Goal: Task Accomplishment & Management: Complete application form

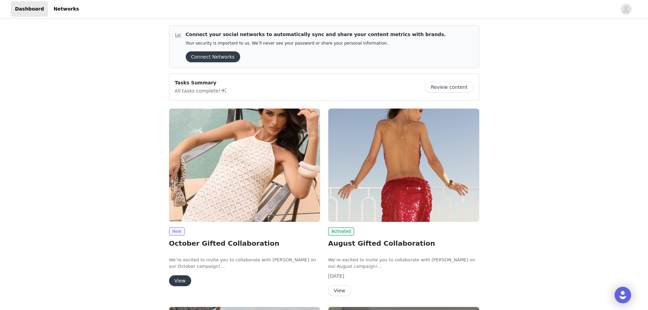
click at [182, 283] on button "View" at bounding box center [180, 280] width 22 height 11
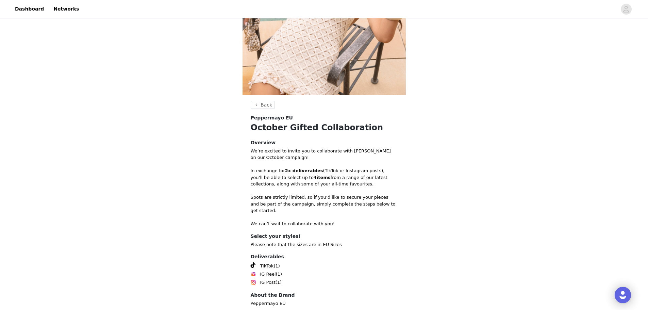
scroll to position [138, 0]
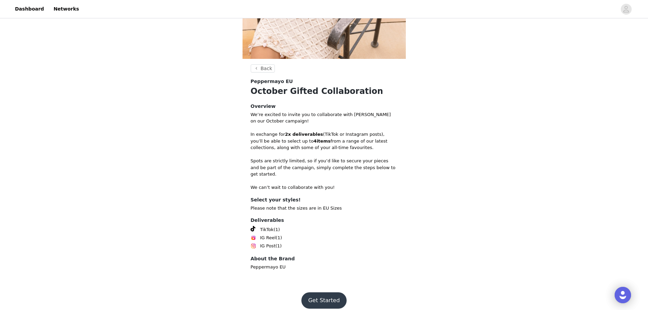
click at [327, 299] on button "Get Started" at bounding box center [323, 300] width 45 height 16
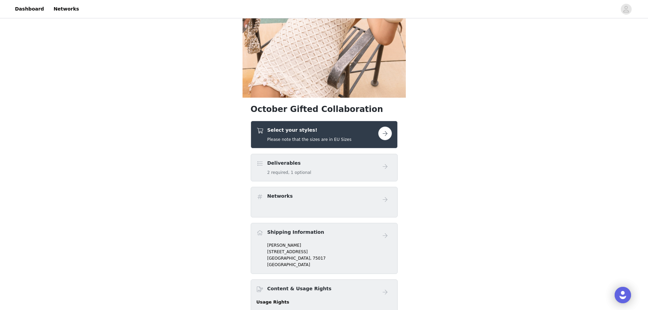
scroll to position [102, 0]
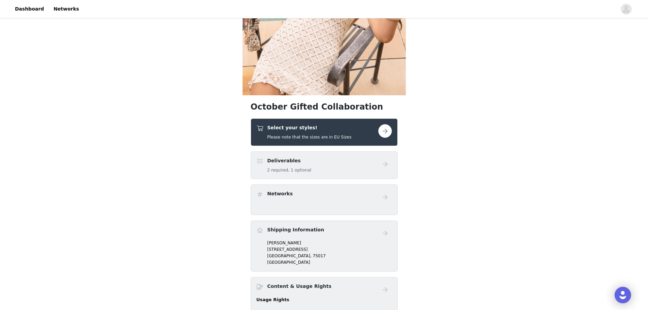
click at [384, 125] on button "button" at bounding box center [385, 131] width 14 height 14
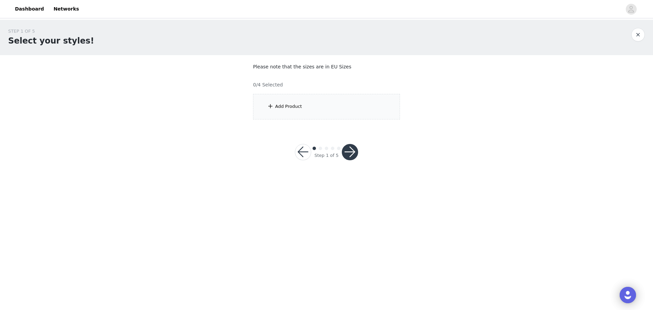
click at [278, 100] on div "Add Product" at bounding box center [326, 107] width 147 height 26
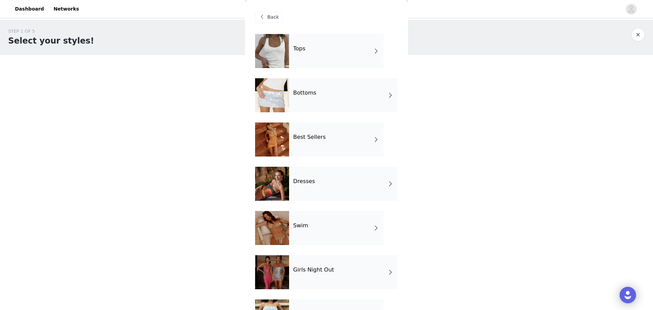
click at [317, 43] on div "Tops" at bounding box center [336, 51] width 95 height 34
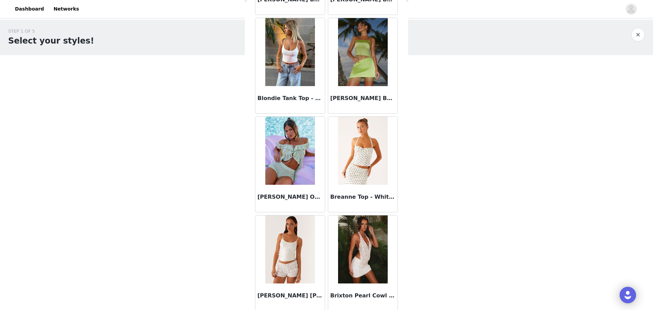
scroll to position [731, 0]
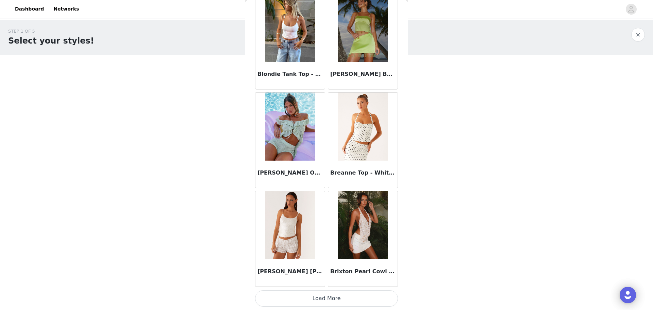
click at [331, 301] on button "Load More" at bounding box center [326, 298] width 143 height 16
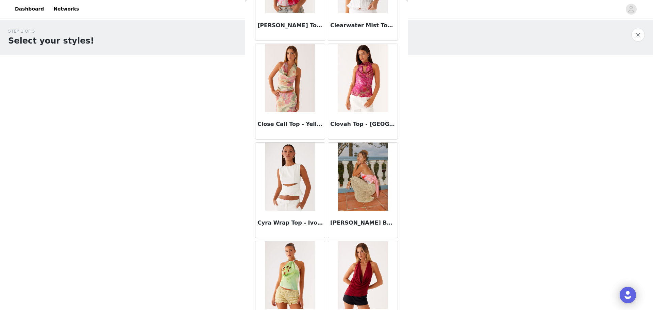
scroll to position [1718, 0]
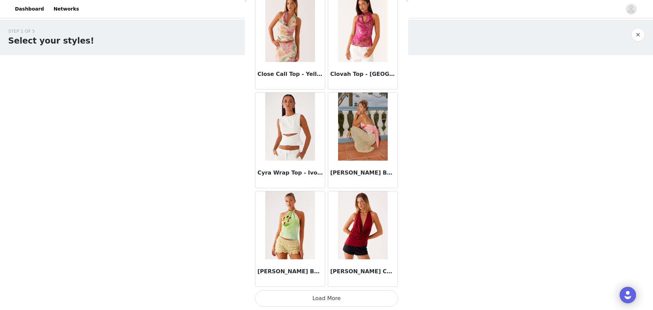
click at [325, 296] on button "Load More" at bounding box center [326, 298] width 143 height 16
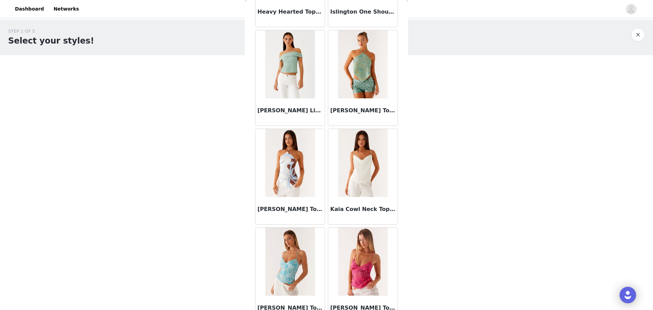
scroll to position [2705, 0]
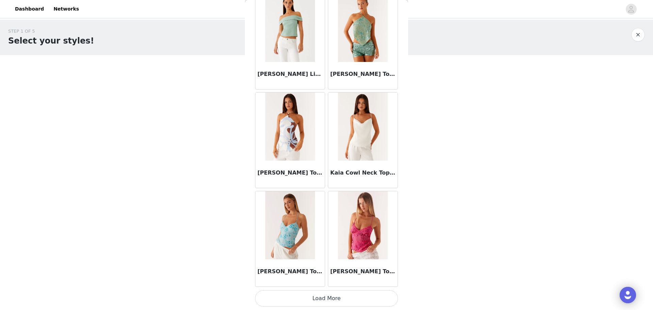
click at [340, 295] on button "Load More" at bounding box center [326, 298] width 143 height 16
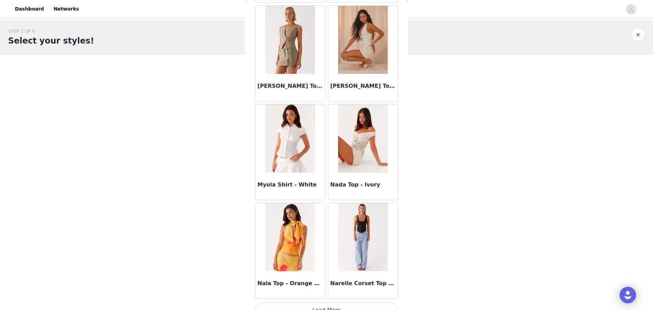
scroll to position [3691, 0]
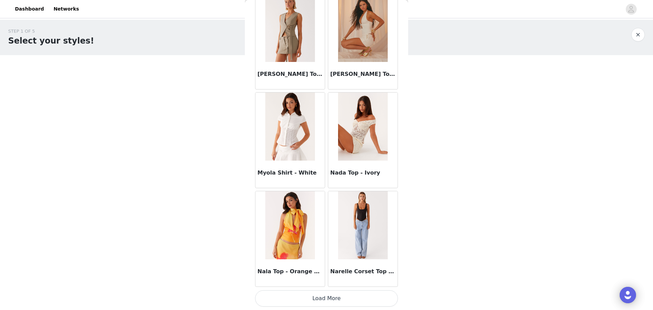
click at [326, 294] on button "Load More" at bounding box center [326, 298] width 143 height 16
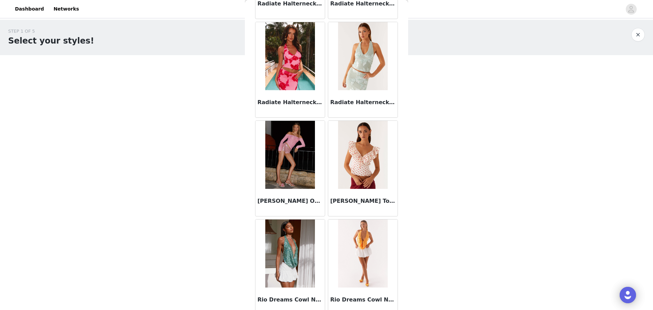
scroll to position [4678, 0]
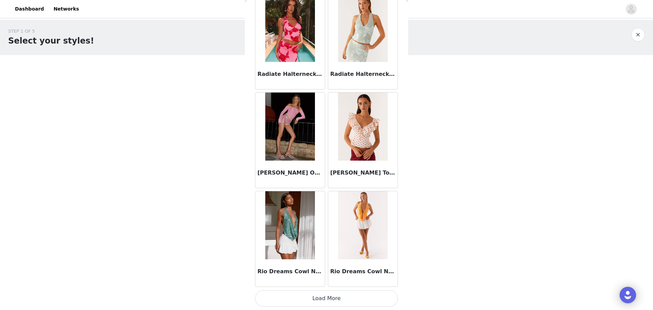
click at [317, 293] on button "Load More" at bounding box center [326, 298] width 143 height 16
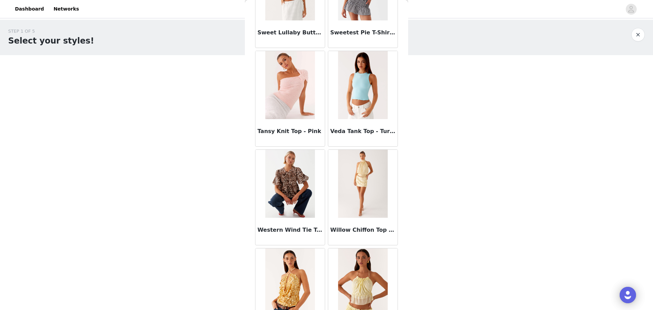
scroll to position [5665, 0]
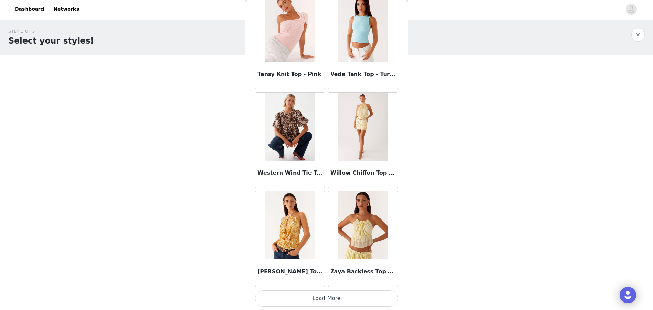
click at [324, 295] on button "Load More" at bounding box center [326, 298] width 143 height 16
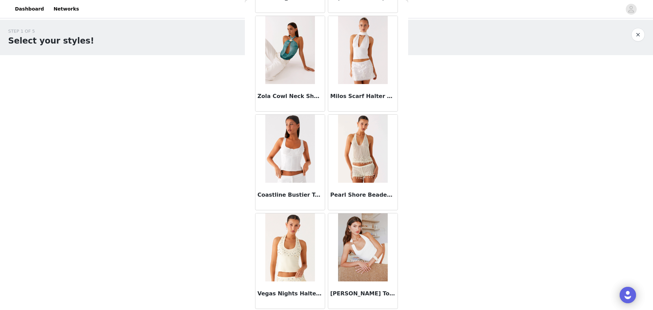
scroll to position [5939, 0]
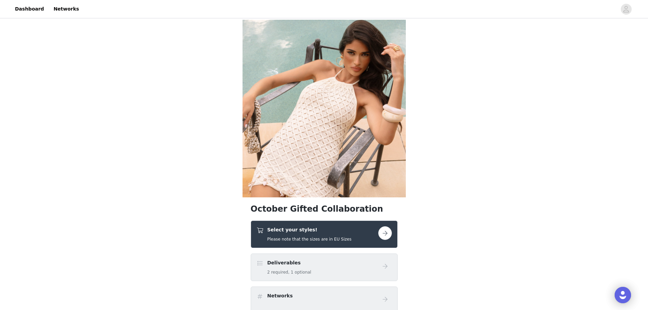
click at [321, 233] on h4 "Select your styles!" at bounding box center [309, 229] width 84 height 7
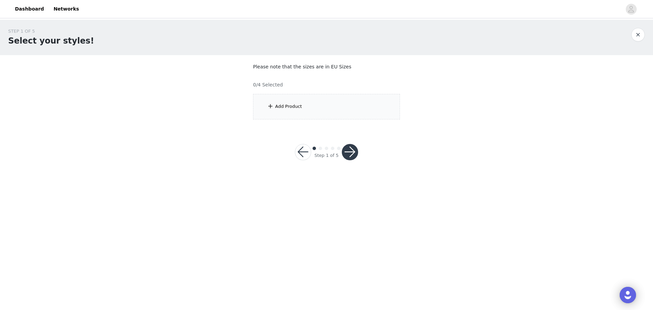
click at [292, 100] on div "Add Product" at bounding box center [326, 107] width 147 height 26
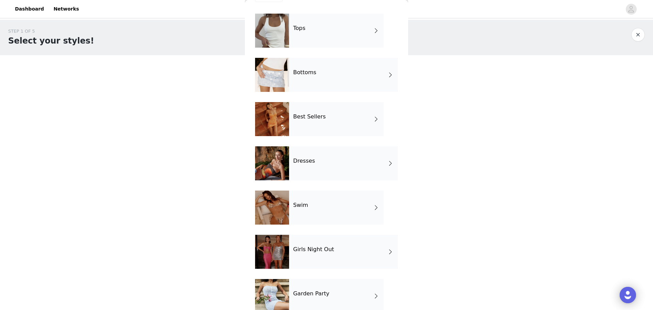
scroll to position [10, 0]
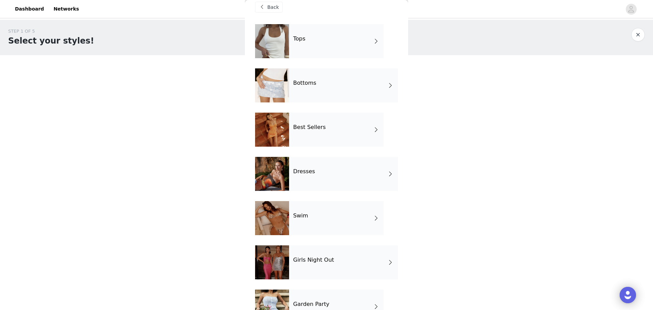
click at [315, 87] on div "Bottoms" at bounding box center [343, 85] width 109 height 34
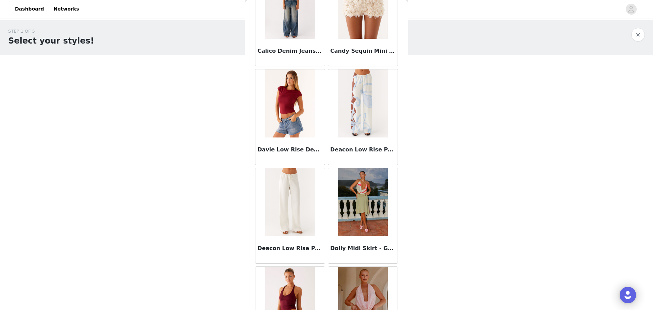
scroll to position [306, 0]
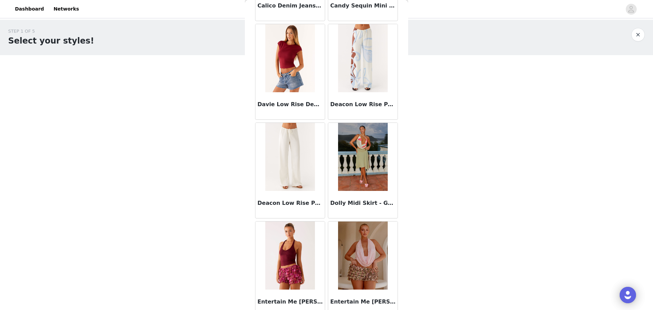
click at [288, 153] on img at bounding box center [289, 157] width 49 height 68
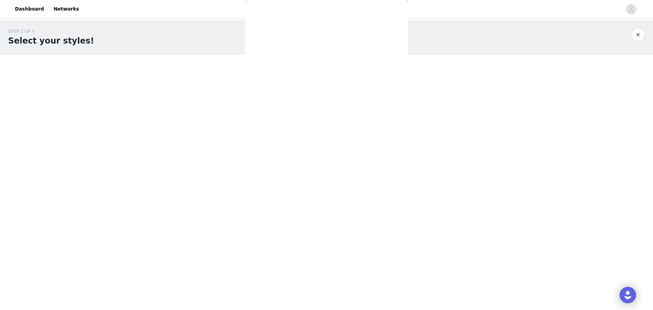
scroll to position [0, 0]
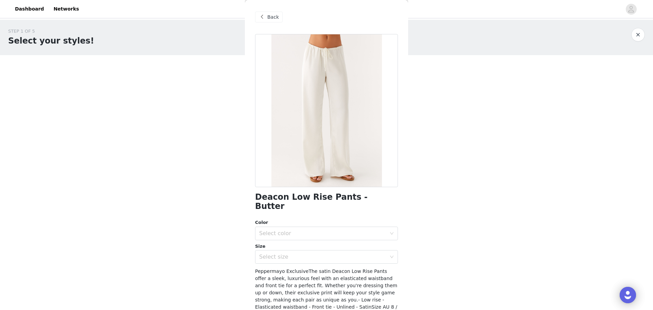
click at [351, 146] on div at bounding box center [326, 110] width 143 height 153
click at [333, 147] on div at bounding box center [326, 110] width 143 height 153
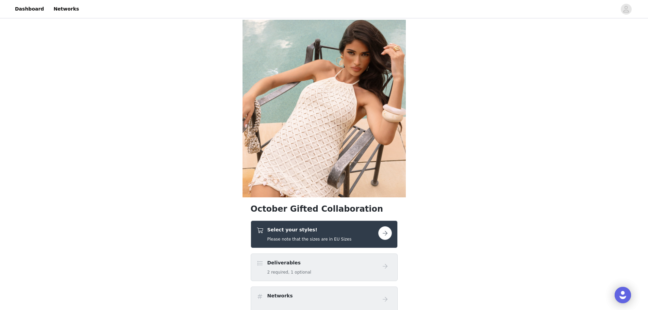
click at [322, 238] on h5 "Please note that the sizes are in EU Sizes" at bounding box center [309, 239] width 84 height 6
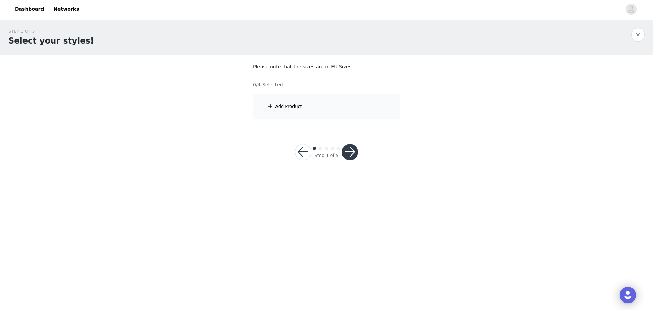
click at [291, 107] on div "Add Product" at bounding box center [288, 106] width 27 height 7
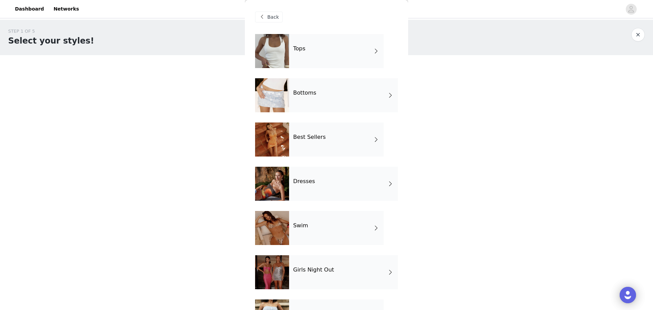
click at [307, 100] on div "Bottoms" at bounding box center [343, 95] width 109 height 34
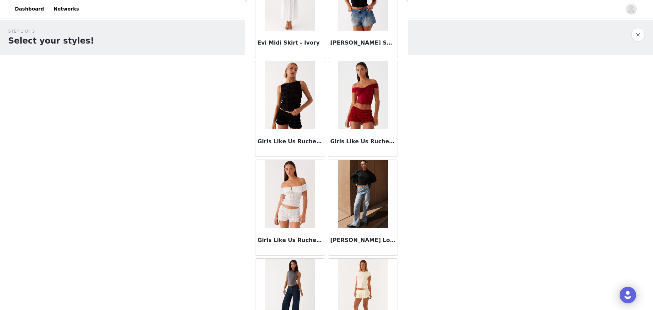
scroll to position [731, 0]
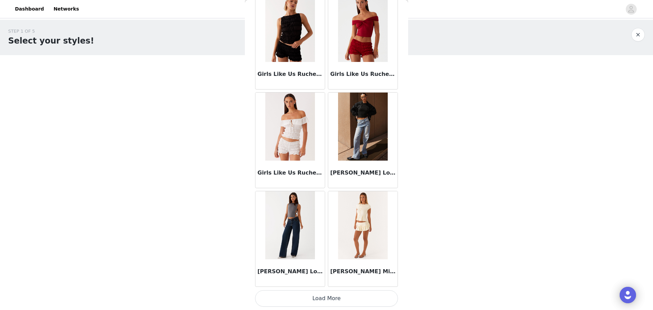
click at [295, 233] on img at bounding box center [289, 225] width 49 height 68
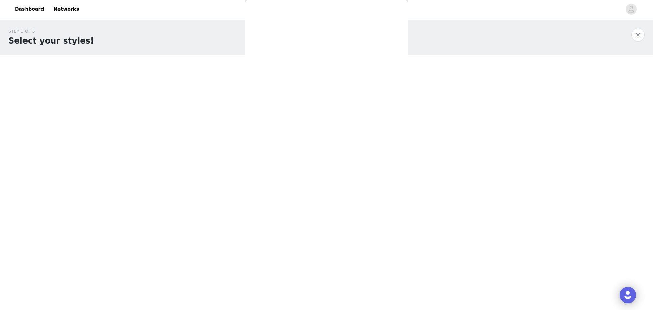
scroll to position [0, 0]
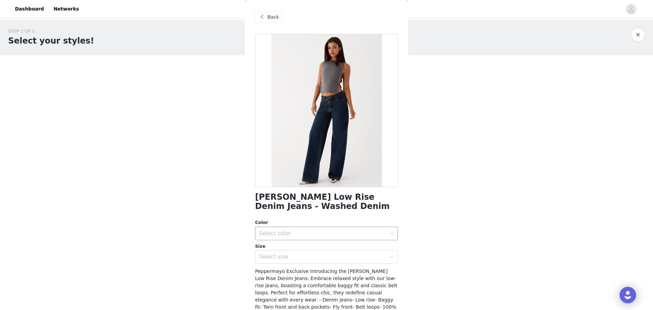
click at [288, 234] on div "Select color" at bounding box center [322, 233] width 127 height 7
click at [296, 237] on div "Select color" at bounding box center [324, 233] width 130 height 13
click at [298, 247] on li "Washed Denim" at bounding box center [324, 248] width 138 height 11
click at [297, 259] on div "Select size" at bounding box center [322, 256] width 127 height 7
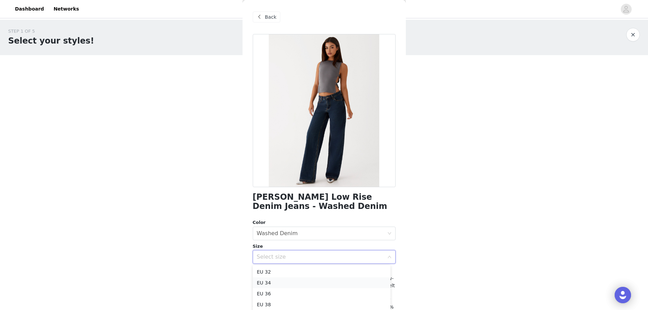
click at [293, 280] on li "EU 34" at bounding box center [322, 282] width 138 height 11
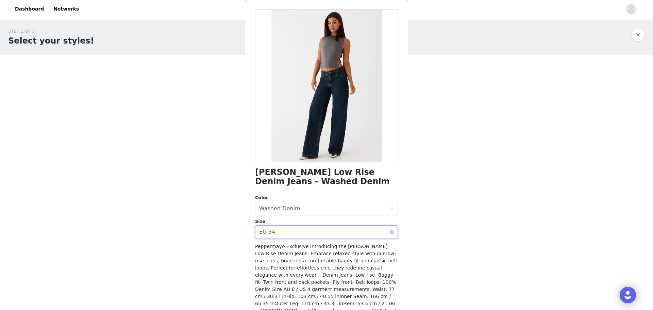
scroll to position [51, 0]
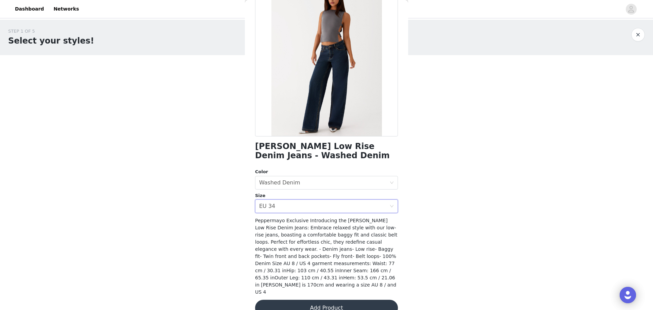
click at [334, 300] on button "Add Product" at bounding box center [326, 308] width 143 height 16
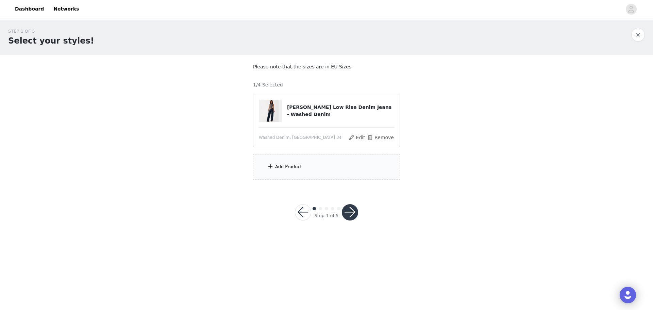
click at [325, 171] on div "Add Product" at bounding box center [326, 167] width 147 height 26
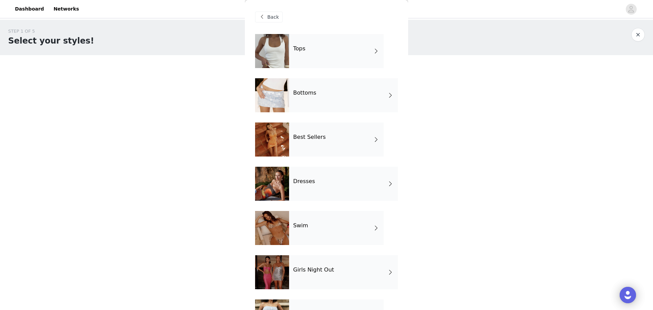
click at [312, 96] on h4 "Bottoms" at bounding box center [304, 93] width 23 height 6
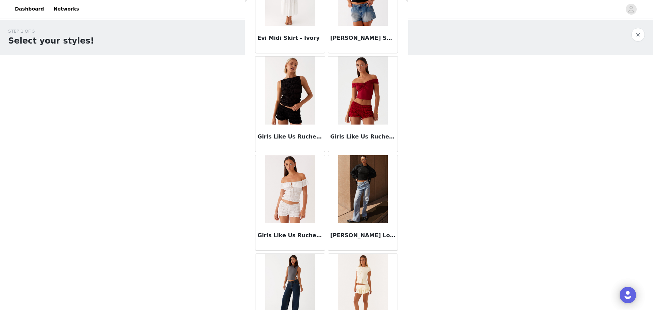
scroll to position [731, 0]
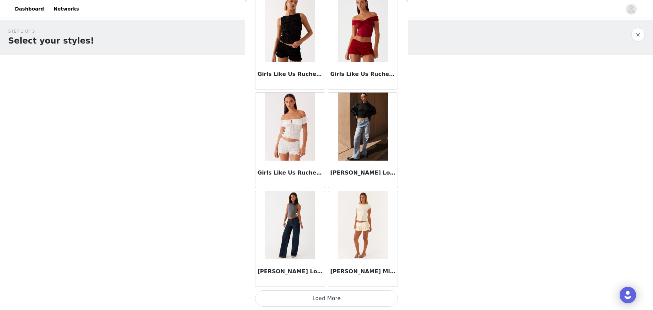
click at [347, 297] on button "Load More" at bounding box center [326, 298] width 143 height 16
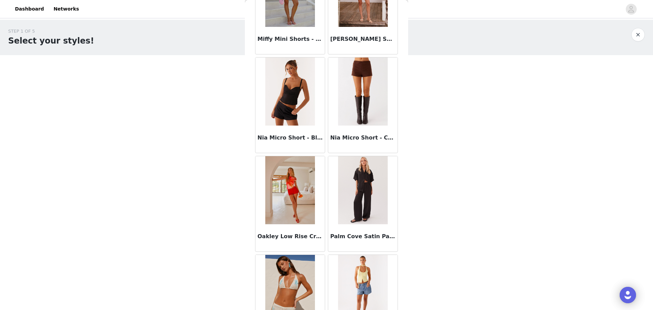
scroll to position [1514, 0]
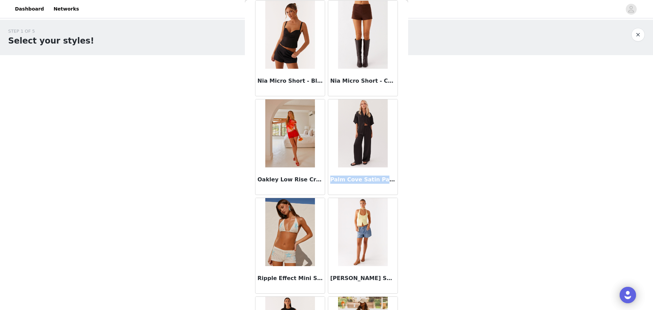
drag, startPoint x: 328, startPoint y: 179, endPoint x: 381, endPoint y: 179, distance: 53.4
click at [381, 179] on h3 "Palm Cove Satin Pants - Black" at bounding box center [362, 180] width 65 height 8
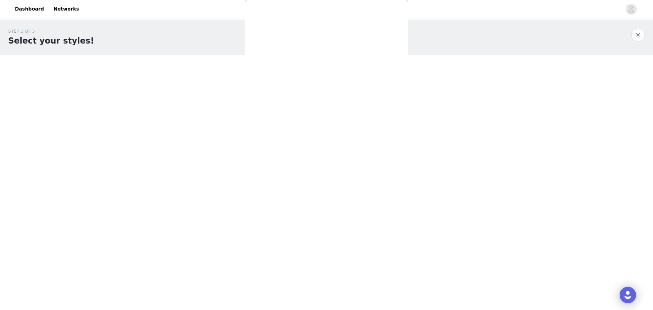
copy h3 "Palm Cove Satin Pants"
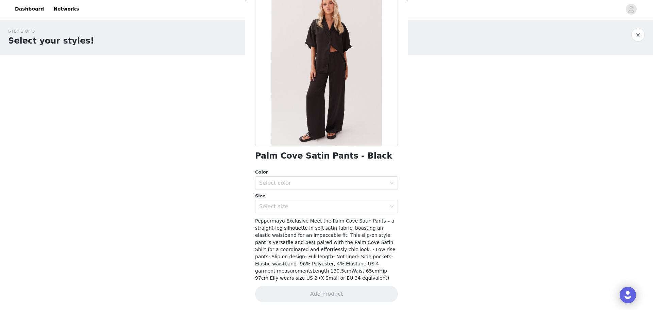
scroll to position [42, 0]
drag, startPoint x: 262, startPoint y: 157, endPoint x: 335, endPoint y: 156, distance: 73.8
click at [335, 156] on div "Back Palm Cove Satin Pants - Black Color Select color Size Select size Pepperma…" at bounding box center [326, 155] width 163 height 310
copy h1 "Palm Cove Satin Pants"
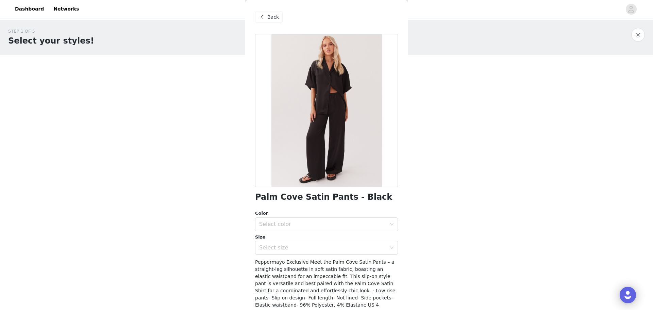
click at [265, 17] on span at bounding box center [262, 17] width 8 height 8
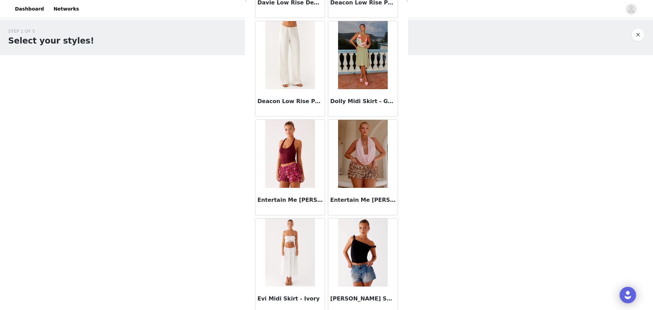
scroll to position [442, 0]
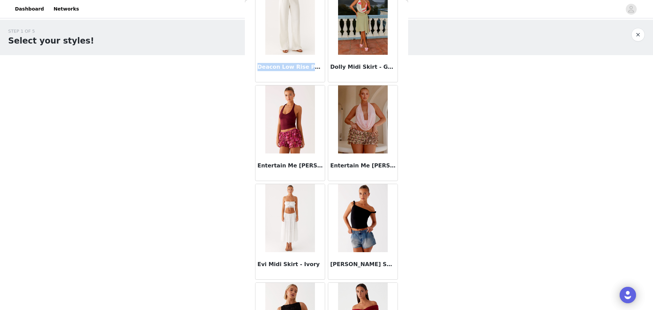
drag, startPoint x: 259, startPoint y: 66, endPoint x: 315, endPoint y: 73, distance: 56.9
click at [315, 73] on div "Deacon Low Rise Pants - Butter" at bounding box center [290, 68] width 69 height 27
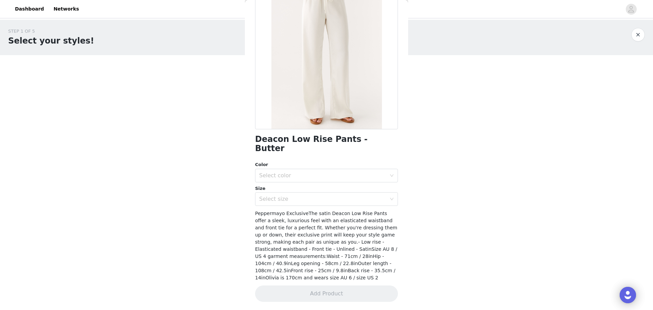
scroll to position [49, 0]
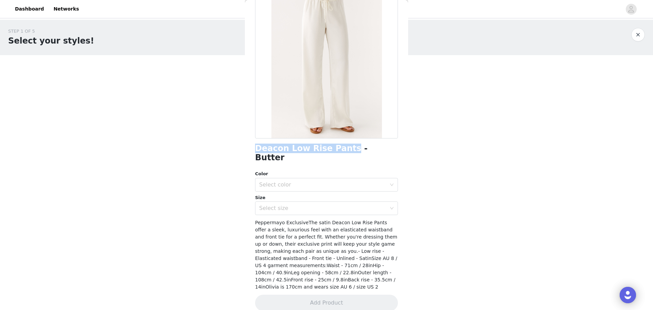
drag, startPoint x: 255, startPoint y: 149, endPoint x: 340, endPoint y: 148, distance: 84.7
click at [340, 148] on div "Back Deacon Low Rise Pants - Butter Color Select color Size Select size Pepperm…" at bounding box center [326, 155] width 163 height 310
copy h1 "Deacon Low Rise Pants"
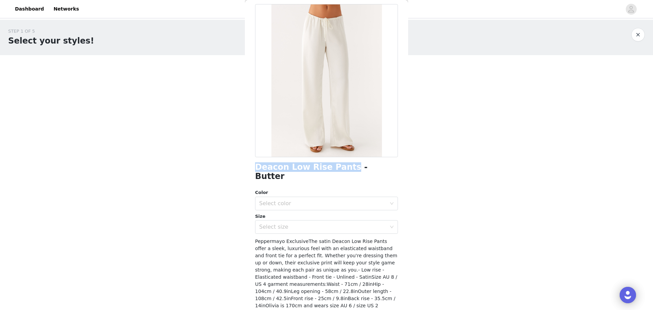
scroll to position [0, 0]
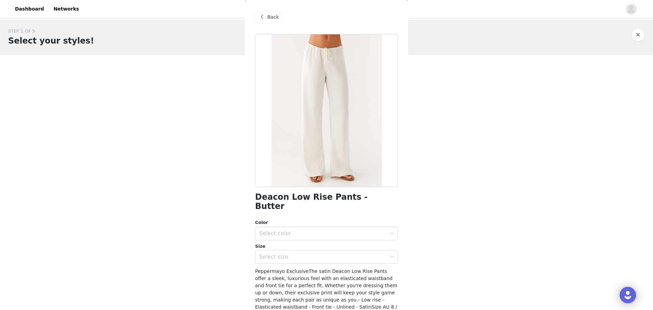
click at [274, 13] on div "Back" at bounding box center [269, 17] width 28 height 11
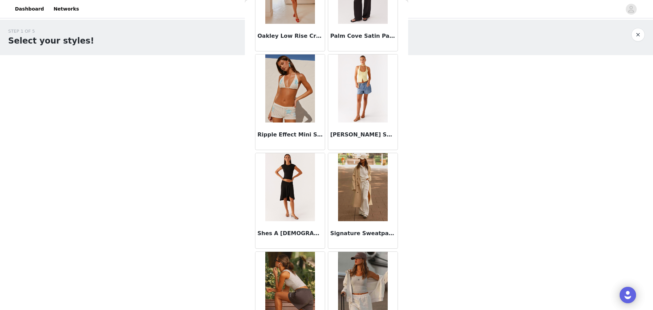
scroll to position [1701, 0]
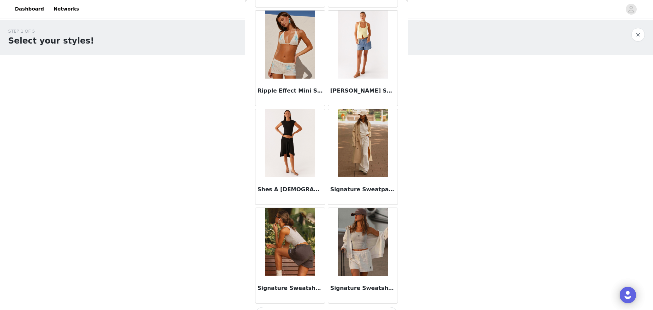
click at [299, 251] on img at bounding box center [289, 242] width 49 height 68
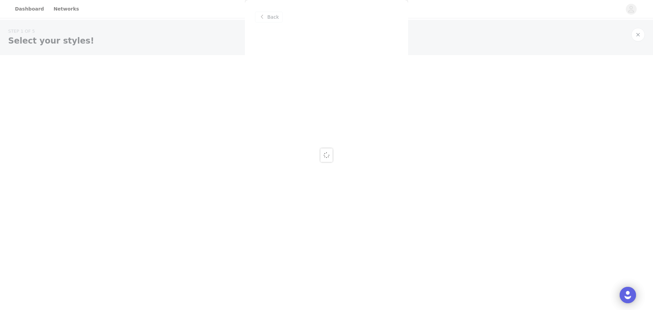
scroll to position [0, 0]
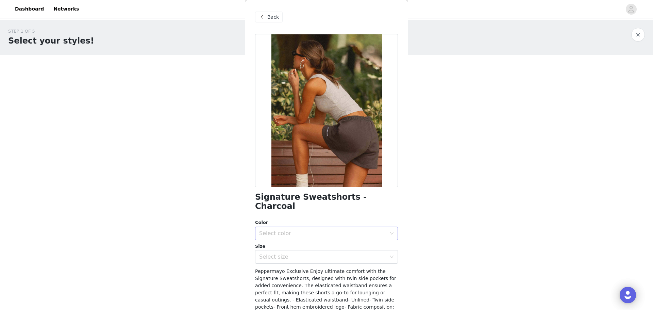
click at [296, 230] on div "Select color" at bounding box center [322, 233] width 127 height 7
drag, startPoint x: 298, startPoint y: 235, endPoint x: 299, endPoint y: 246, distance: 10.3
click at [298, 236] on li "Charcoal" at bounding box center [324, 239] width 138 height 11
click at [299, 253] on div "Select size" at bounding box center [322, 256] width 127 height 7
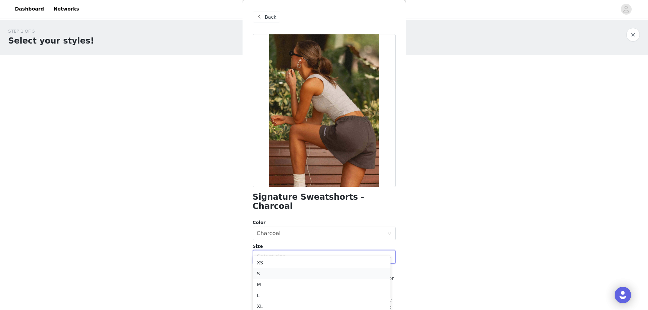
click at [306, 275] on li "S" at bounding box center [322, 273] width 138 height 11
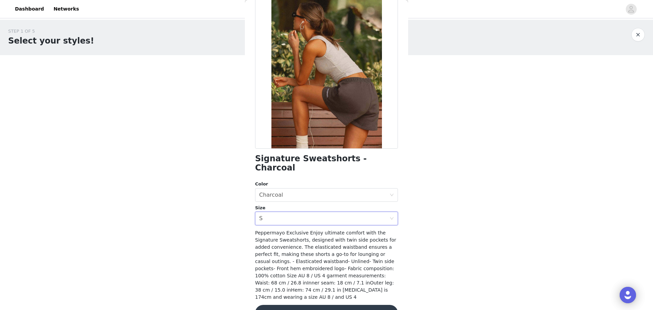
scroll to position [42, 0]
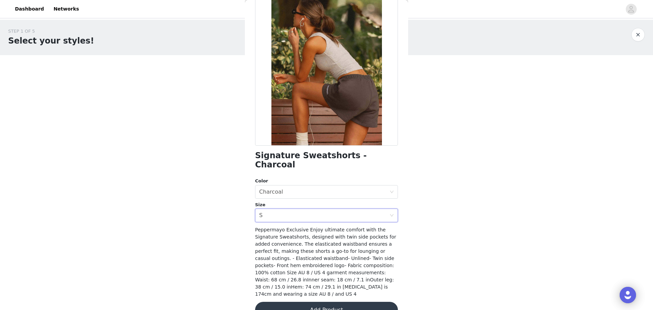
click at [344, 302] on button "Add Product" at bounding box center [326, 310] width 143 height 16
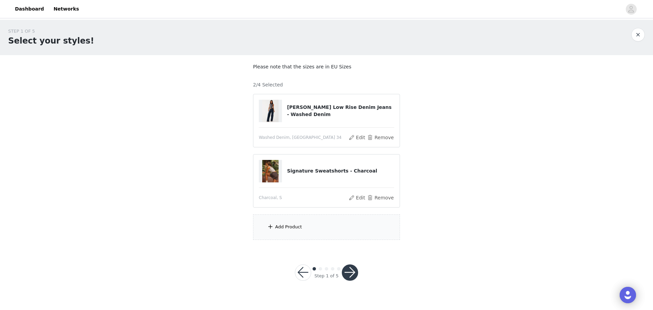
click at [316, 230] on div "Add Product" at bounding box center [326, 227] width 147 height 26
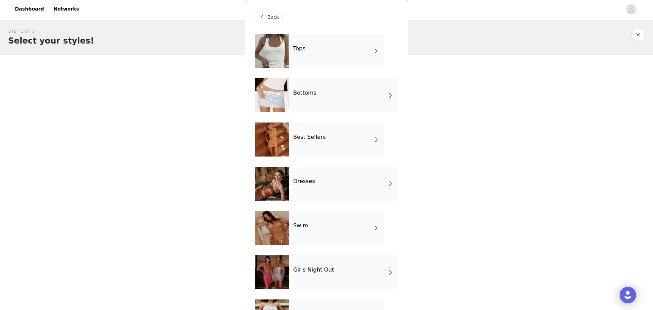
click at [323, 98] on div "Bottoms" at bounding box center [343, 95] width 109 height 34
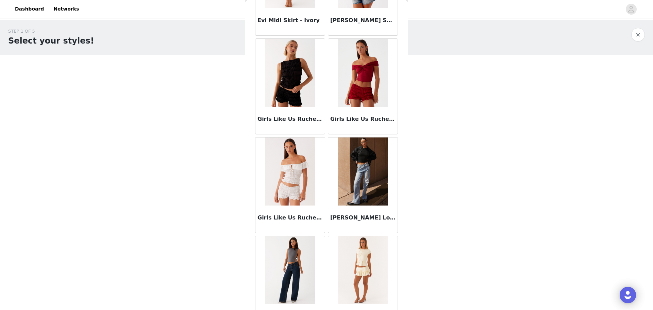
scroll to position [731, 0]
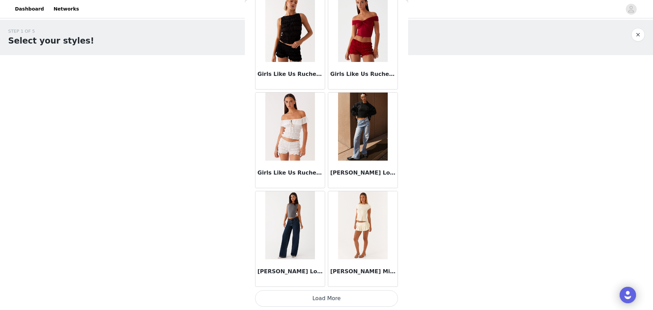
click at [349, 300] on button "Load More" at bounding box center [326, 298] width 143 height 16
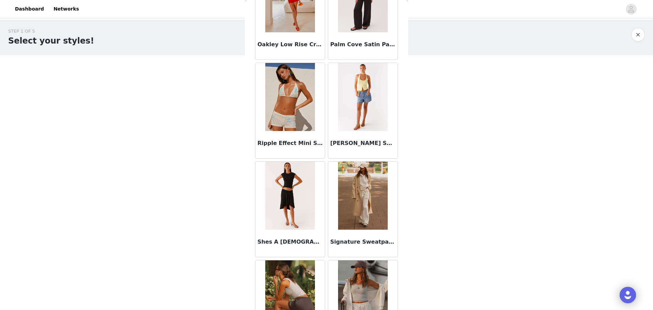
scroll to position [1718, 0]
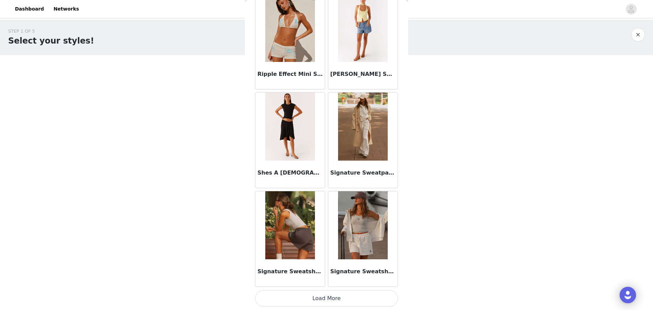
click at [361, 130] on img at bounding box center [362, 127] width 49 height 68
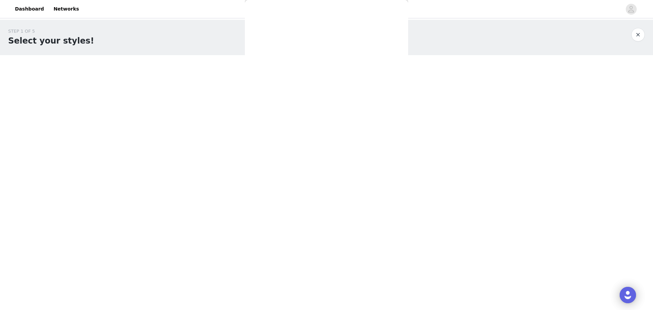
scroll to position [0, 0]
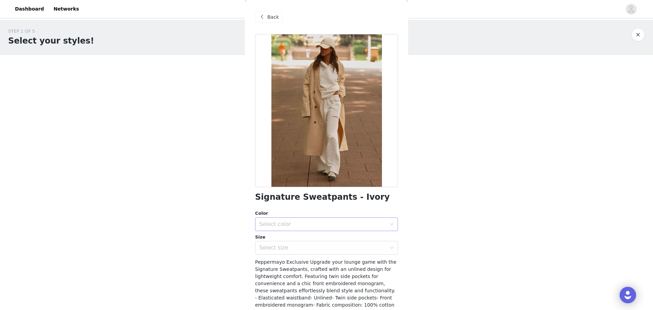
click at [294, 225] on div "Select color" at bounding box center [322, 224] width 127 height 7
click at [287, 242] on li "Ivory" at bounding box center [324, 239] width 138 height 11
click at [295, 247] on div "Select size" at bounding box center [322, 247] width 127 height 7
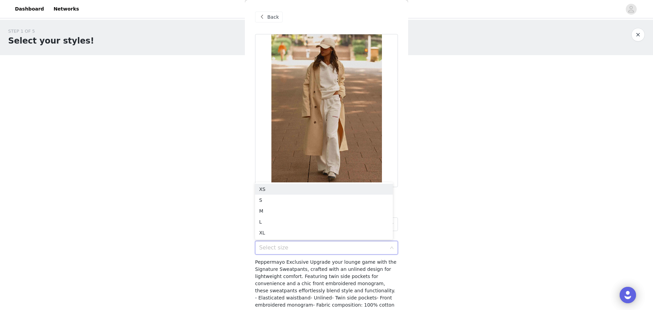
click at [298, 249] on div "Select size" at bounding box center [322, 247] width 127 height 7
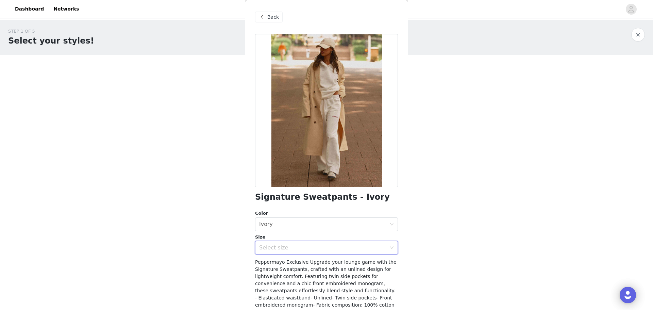
click at [286, 243] on div "Select size" at bounding box center [324, 247] width 130 height 13
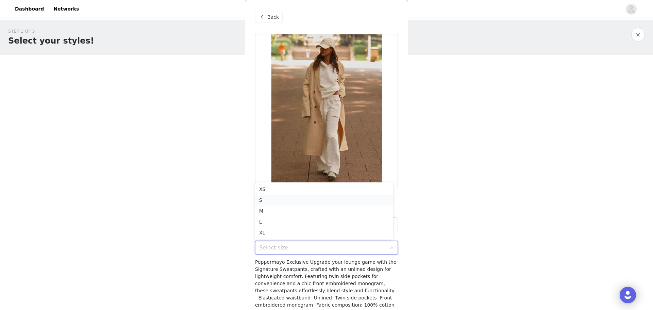
click at [275, 198] on li "S" at bounding box center [324, 200] width 138 height 11
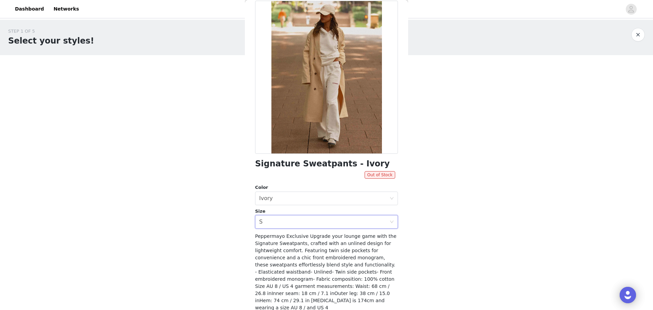
scroll to position [56, 0]
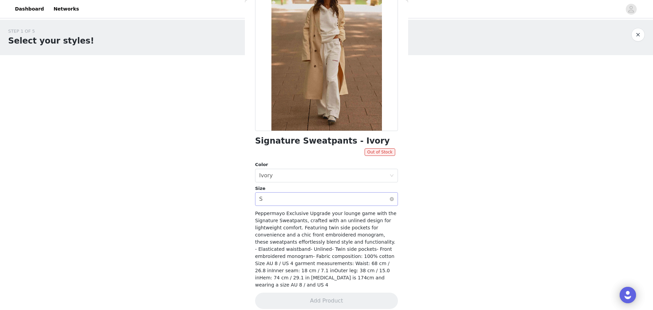
click at [279, 200] on div "Select size S" at bounding box center [324, 199] width 130 height 13
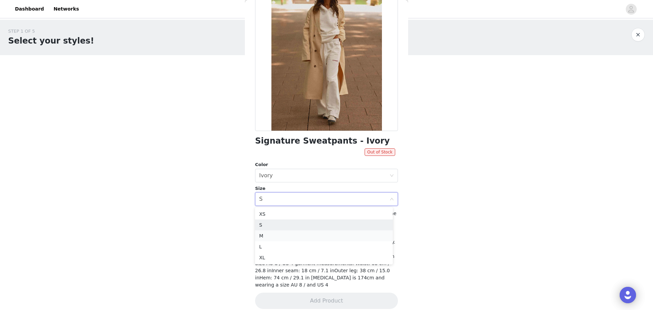
click at [273, 235] on li "M" at bounding box center [324, 235] width 138 height 11
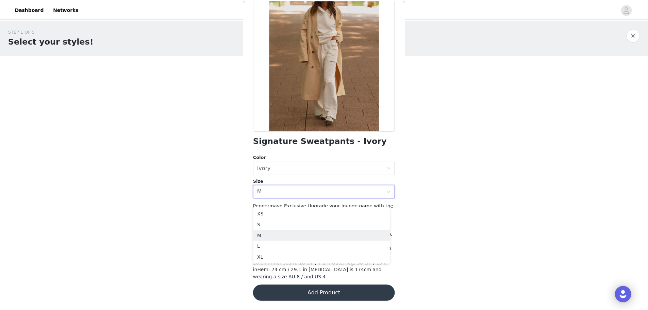
scroll to position [49, 0]
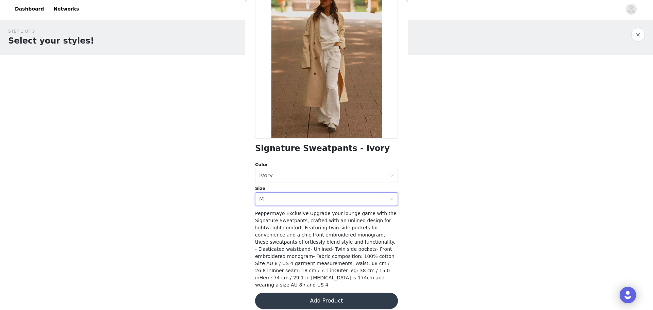
click at [340, 298] on button "Add Product" at bounding box center [326, 301] width 143 height 16
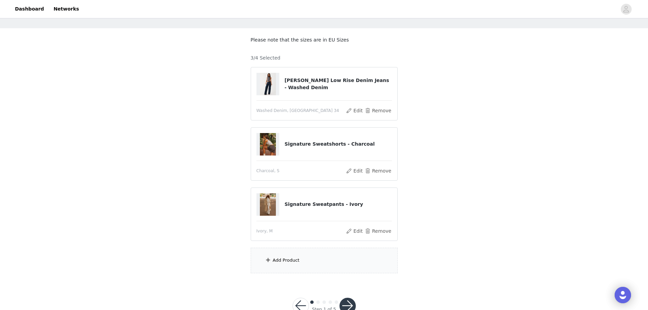
scroll to position [47, 0]
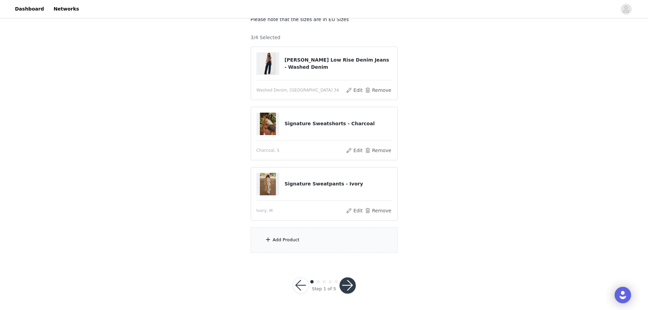
click at [266, 233] on div "Add Product" at bounding box center [324, 240] width 147 height 26
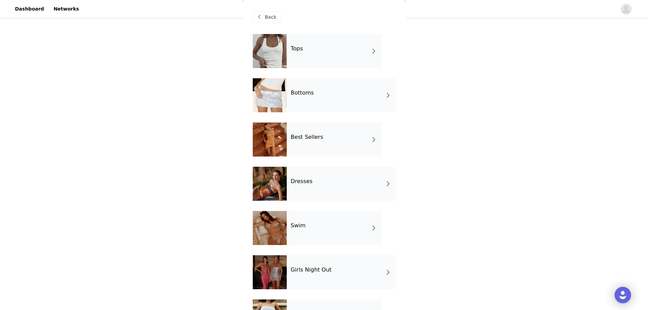
click at [308, 98] on div "Bottoms" at bounding box center [341, 95] width 109 height 34
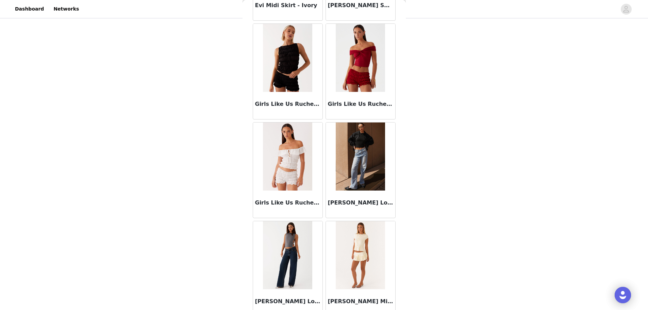
scroll to position [731, 0]
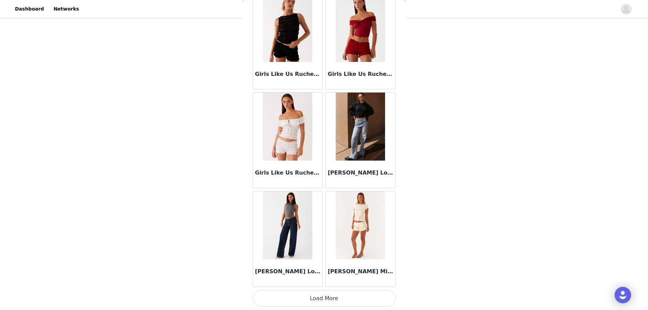
click at [317, 297] on button "Load More" at bounding box center [324, 298] width 143 height 16
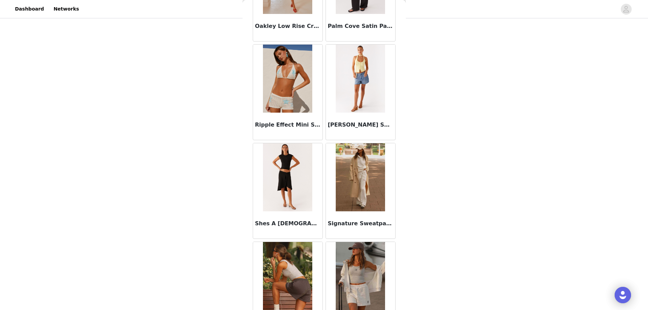
scroll to position [1718, 0]
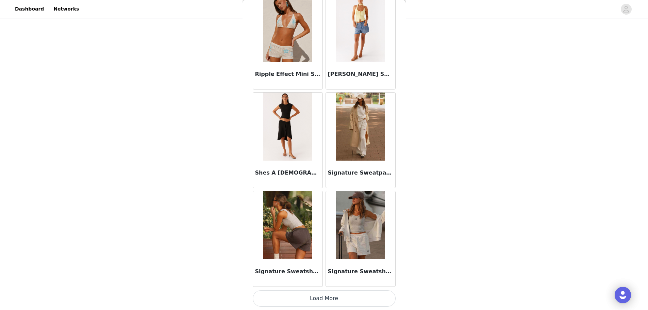
click at [322, 297] on button "Load More" at bounding box center [324, 298] width 143 height 16
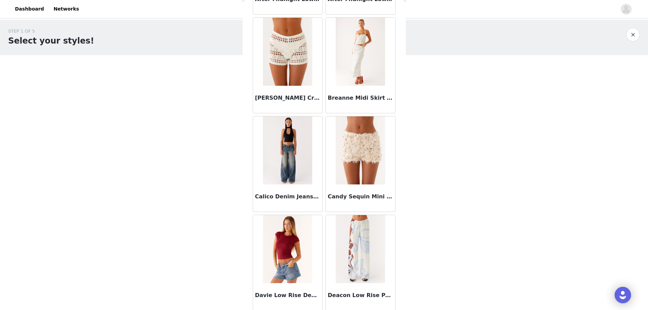
scroll to position [0, 0]
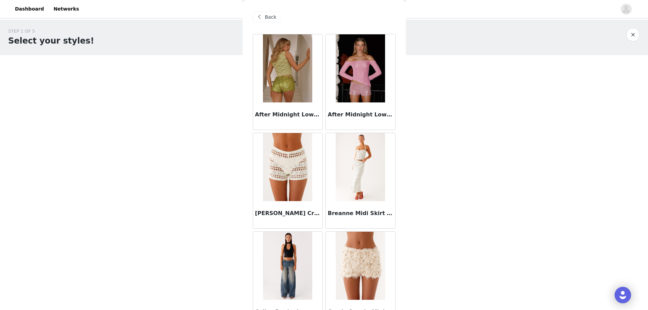
click at [267, 17] on span "Back" at bounding box center [271, 17] width 12 height 7
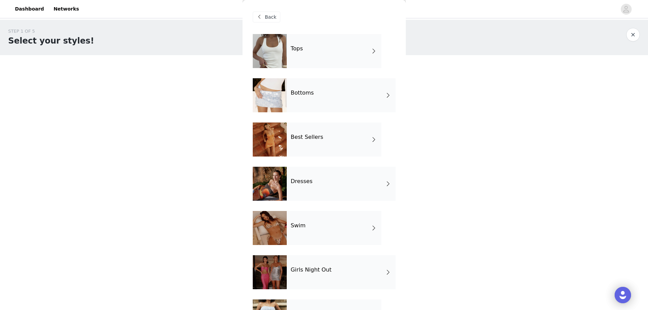
click at [327, 138] on div "Best Sellers" at bounding box center [334, 139] width 95 height 34
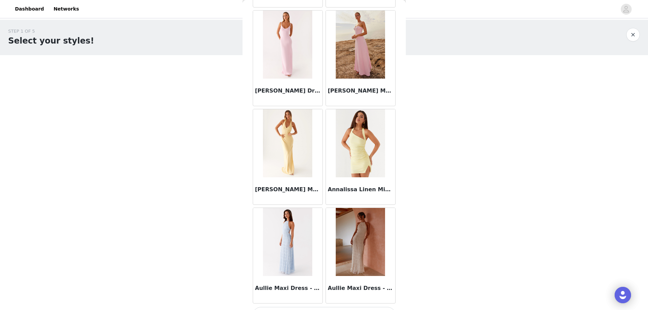
scroll to position [731, 0]
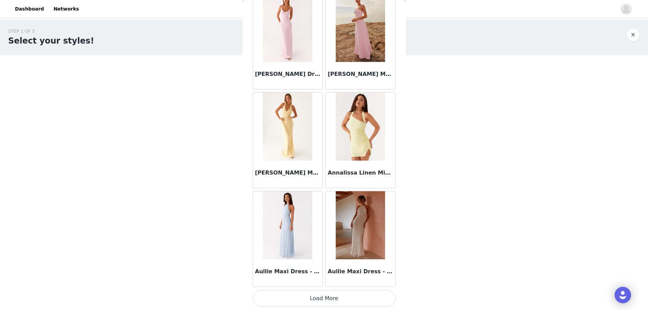
click at [322, 298] on button "Load More" at bounding box center [324, 298] width 143 height 16
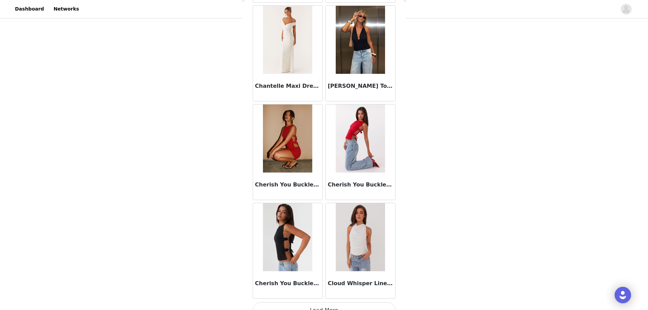
scroll to position [1718, 0]
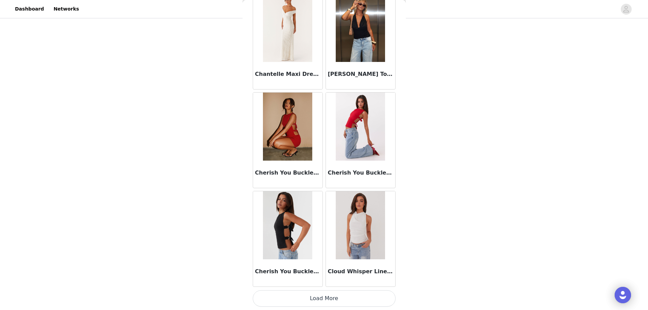
click at [309, 298] on button "Load More" at bounding box center [324, 298] width 143 height 16
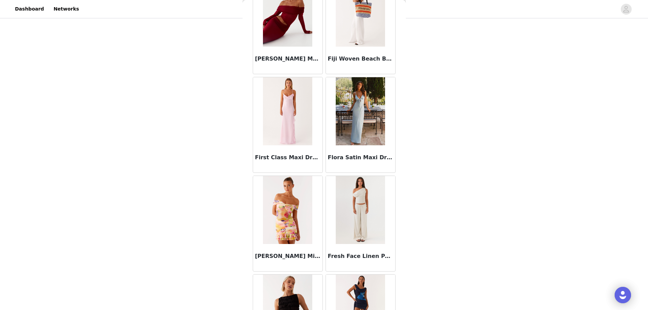
scroll to position [2534, 0]
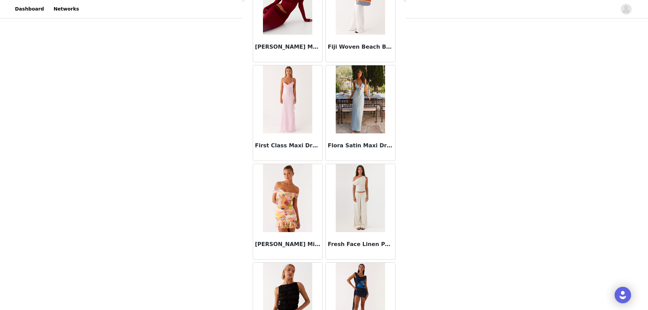
click at [367, 203] on img at bounding box center [360, 198] width 49 height 68
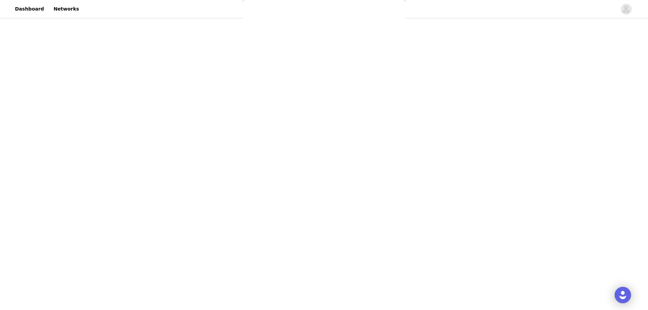
scroll to position [0, 0]
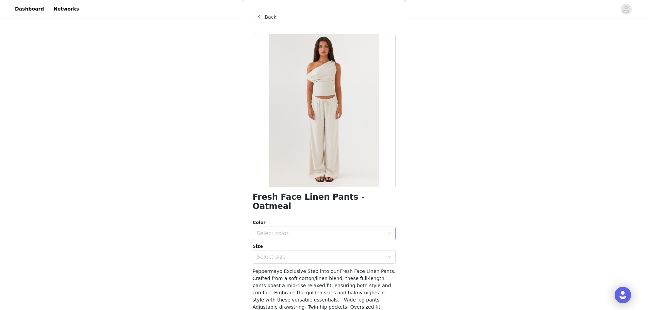
click at [302, 230] on div "Select color" at bounding box center [320, 233] width 127 height 7
click at [296, 239] on li "Oatmeal" at bounding box center [322, 239] width 138 height 11
click at [297, 253] on div "Select size" at bounding box center [320, 256] width 127 height 7
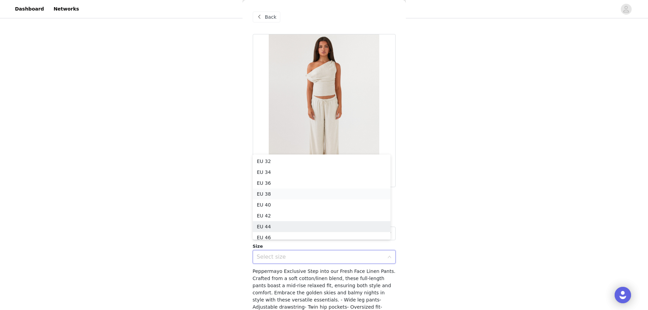
scroll to position [3, 0]
click at [281, 179] on li "EU 36" at bounding box center [322, 179] width 138 height 11
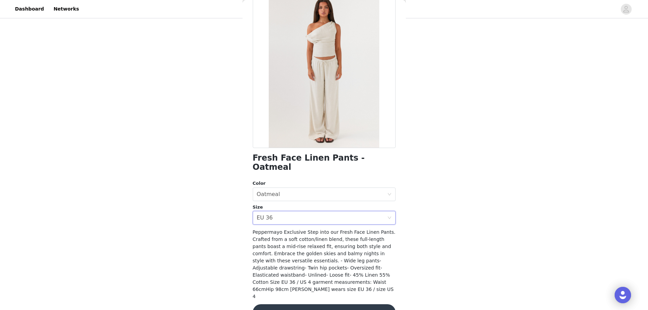
scroll to position [42, 0]
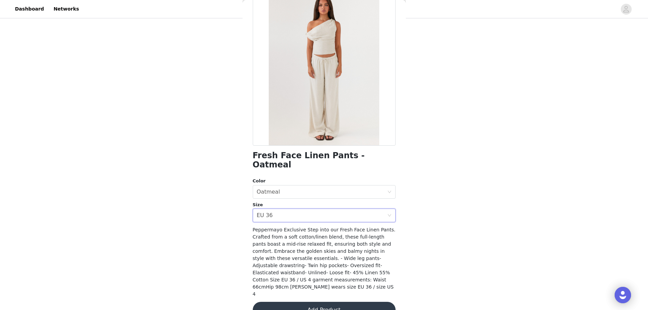
click at [330, 302] on button "Add Product" at bounding box center [324, 310] width 143 height 16
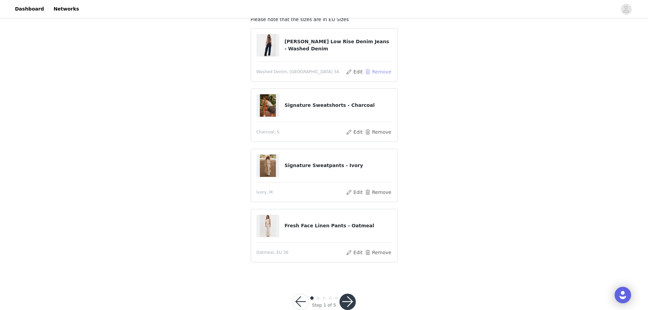
click at [379, 72] on button "Remove" at bounding box center [377, 72] width 27 height 8
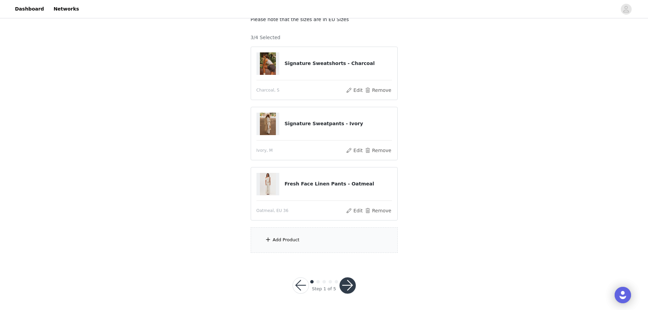
click at [308, 244] on div "Add Product" at bounding box center [324, 240] width 147 height 26
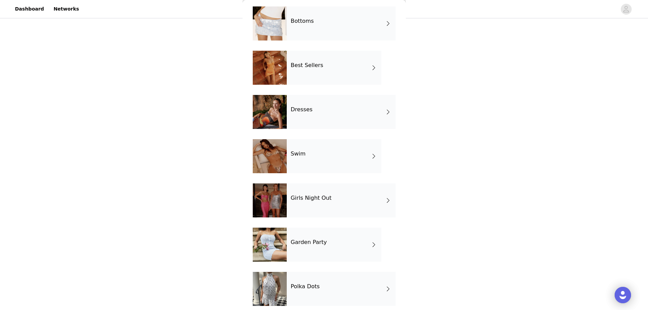
scroll to position [78, 0]
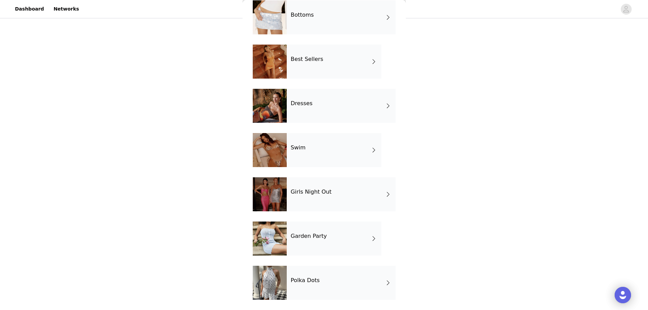
click at [311, 64] on div "Best Sellers" at bounding box center [334, 62] width 95 height 34
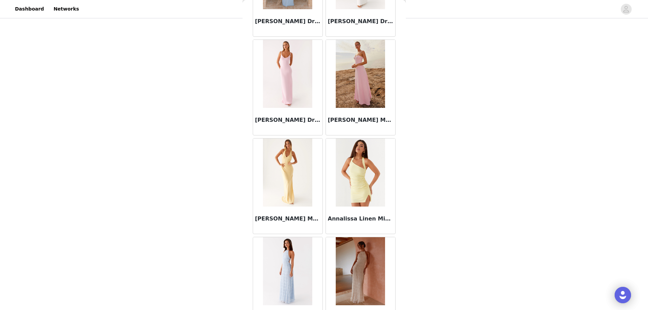
scroll to position [731, 0]
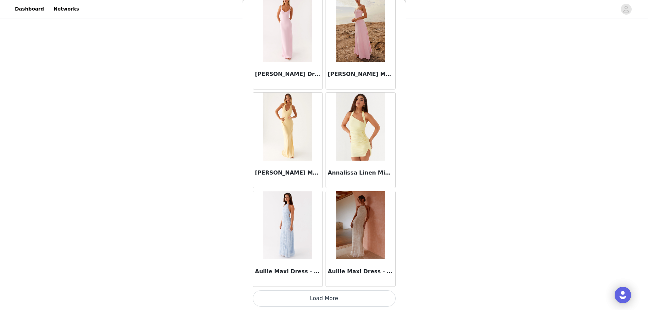
click at [340, 292] on button "Load More" at bounding box center [324, 298] width 143 height 16
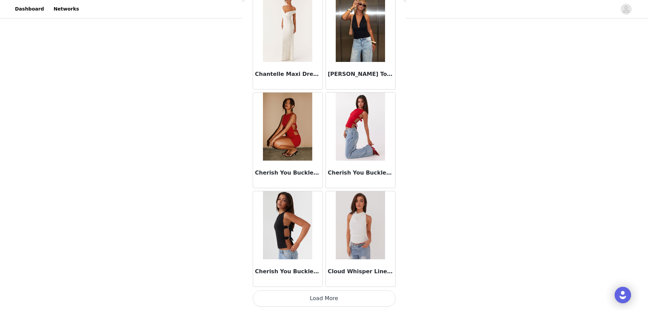
click at [323, 301] on button "Load More" at bounding box center [324, 298] width 143 height 16
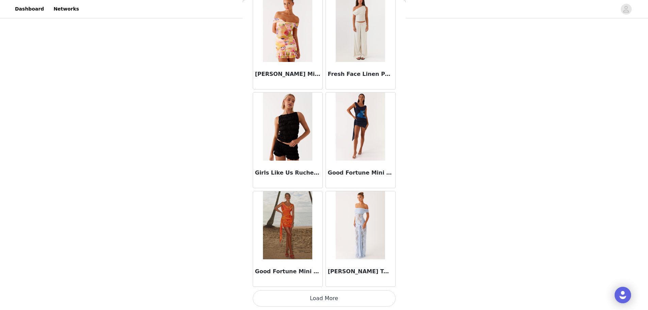
click at [316, 298] on button "Load More" at bounding box center [324, 298] width 143 height 16
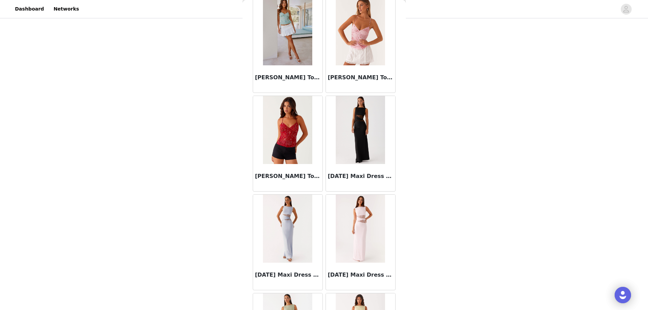
scroll to position [3691, 0]
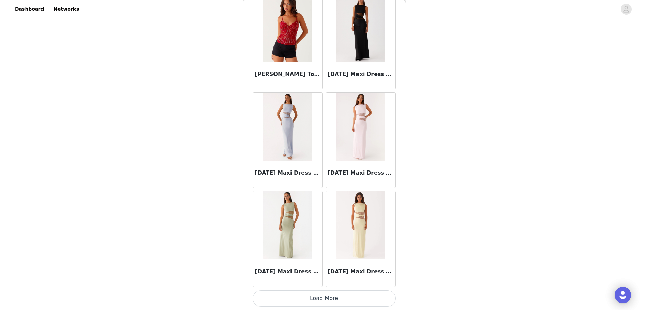
click at [325, 301] on button "Load More" at bounding box center [324, 298] width 143 height 16
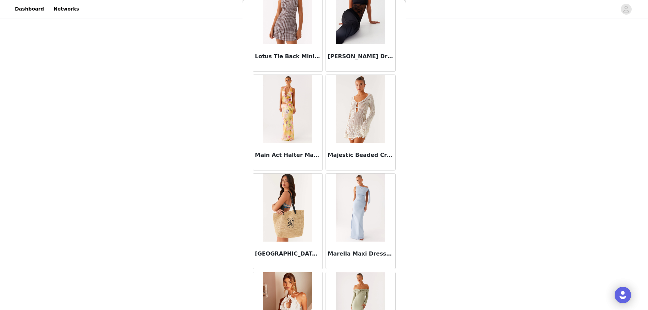
scroll to position [4270, 0]
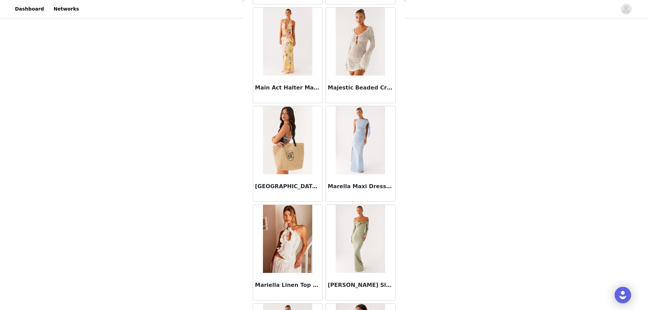
click at [286, 163] on img at bounding box center [287, 140] width 49 height 68
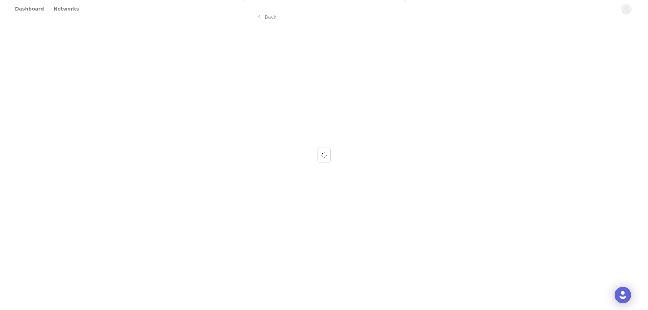
scroll to position [0, 0]
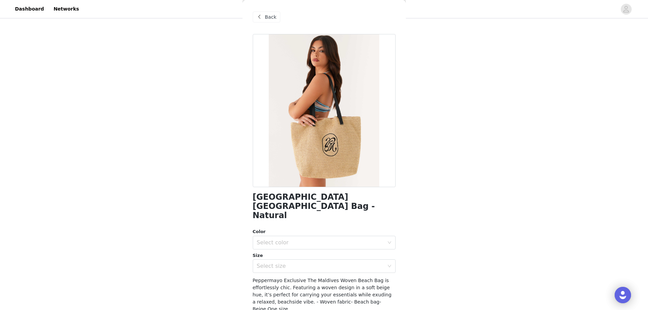
click at [327, 147] on div at bounding box center [324, 110] width 143 height 153
drag, startPoint x: 253, startPoint y: 198, endPoint x: 355, endPoint y: 200, distance: 102.1
click at [355, 200] on h1 "[GEOGRAPHIC_DATA] [GEOGRAPHIC_DATA] Bag - Natural" at bounding box center [324, 207] width 143 height 28
copy h1 "[GEOGRAPHIC_DATA] [GEOGRAPHIC_DATA] Bag"
click at [266, 22] on div "Back" at bounding box center [267, 17] width 28 height 11
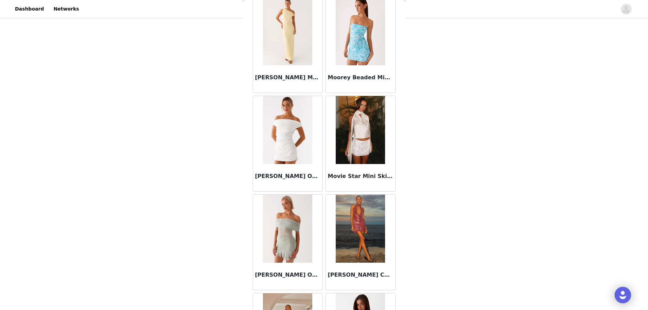
scroll to position [4678, 0]
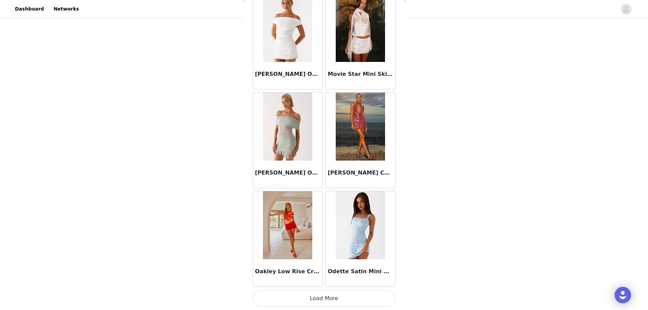
click at [365, 303] on button "Load More" at bounding box center [324, 298] width 143 height 16
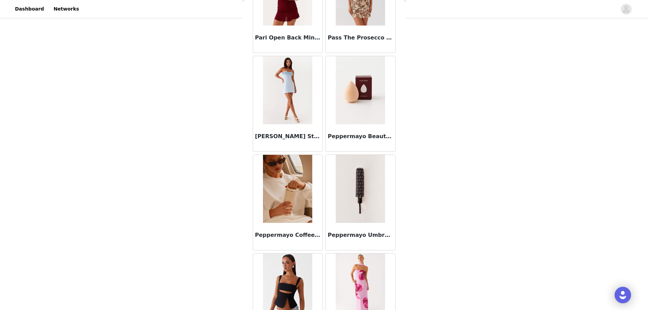
scroll to position [5256, 0]
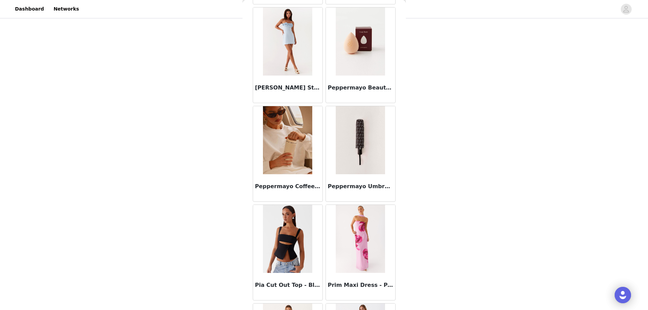
click at [281, 146] on img at bounding box center [287, 140] width 49 height 68
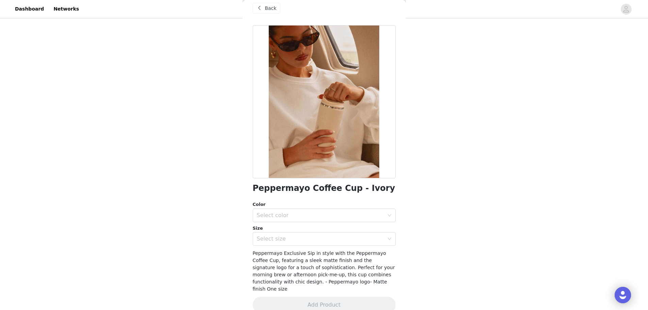
scroll to position [13, 0]
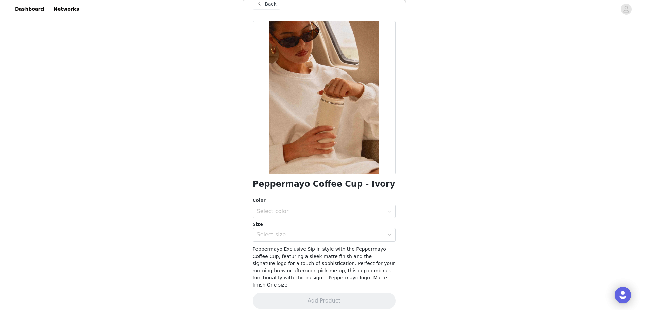
click at [276, 7] on div "Back" at bounding box center [267, 4] width 28 height 11
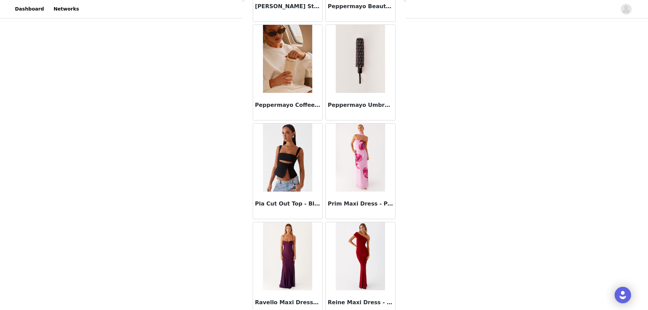
scroll to position [5290, 0]
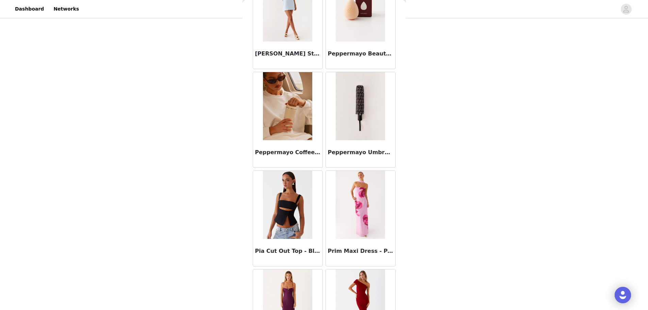
click at [361, 112] on img at bounding box center [360, 106] width 49 height 68
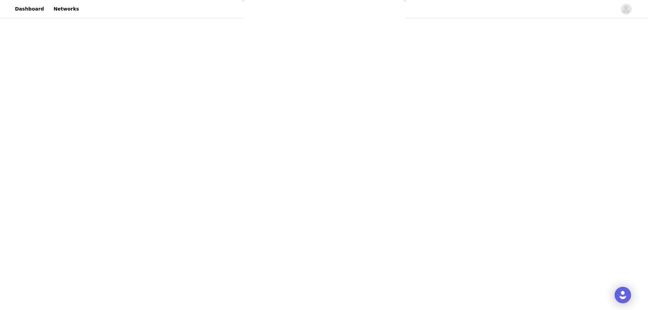
scroll to position [0, 0]
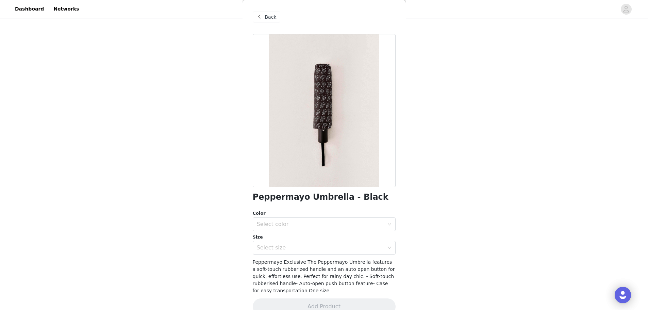
click at [326, 113] on div at bounding box center [324, 110] width 143 height 153
drag, startPoint x: 254, startPoint y: 200, endPoint x: 336, endPoint y: 202, distance: 81.3
click at [336, 202] on h1 "Peppermayo Umbrella - Black" at bounding box center [321, 197] width 136 height 9
copy h1 "Peppermayo Umbrella"
click at [262, 18] on span at bounding box center [260, 17] width 8 height 8
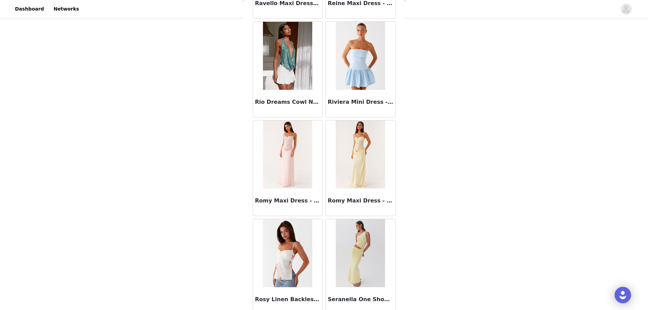
scroll to position [5665, 0]
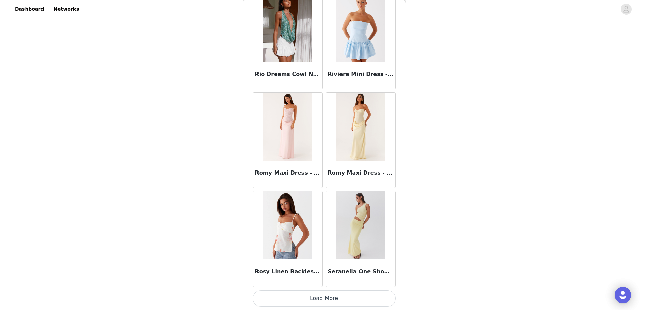
click at [338, 300] on button "Load More" at bounding box center [324, 298] width 143 height 16
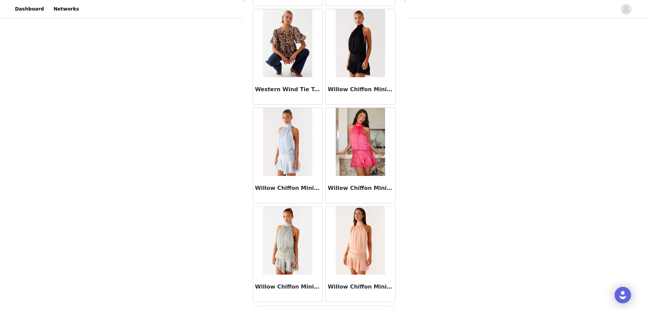
scroll to position [6651, 0]
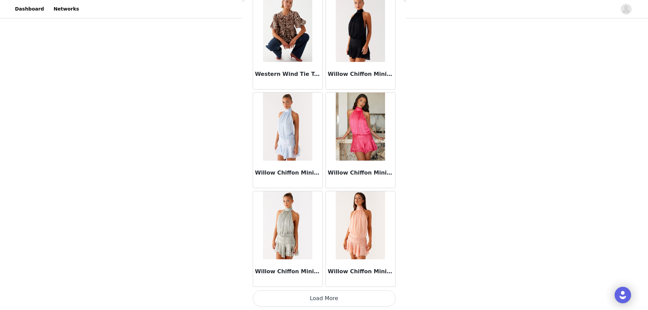
click at [364, 294] on button "Load More" at bounding box center [324, 298] width 143 height 16
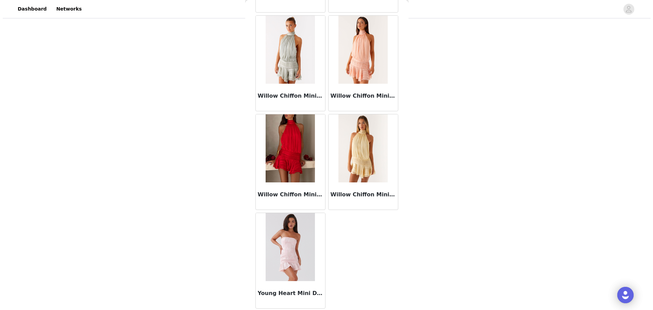
scroll to position [0, 0]
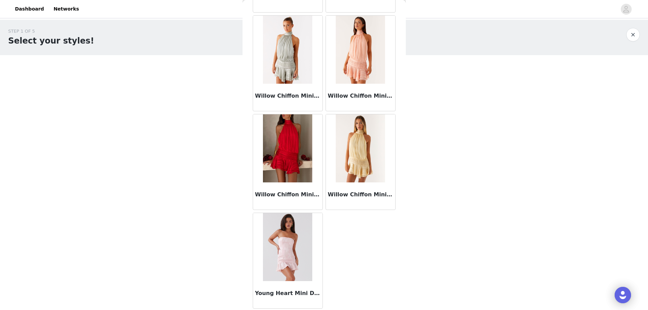
click at [634, 36] on button "button" at bounding box center [633, 35] width 14 height 14
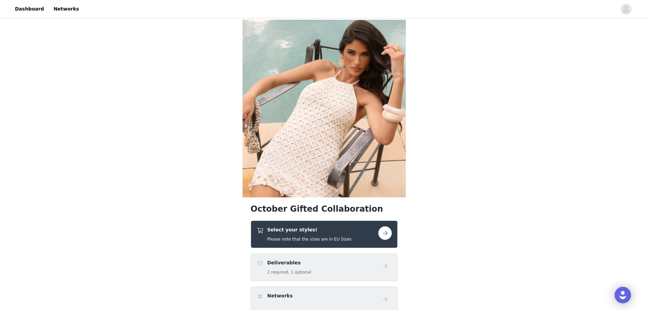
click at [293, 231] on h4 "Select your styles!" at bounding box center [309, 229] width 84 height 7
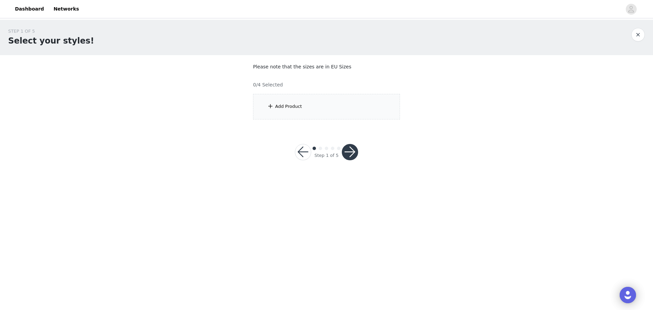
click at [288, 101] on div "Add Product" at bounding box center [326, 107] width 147 height 26
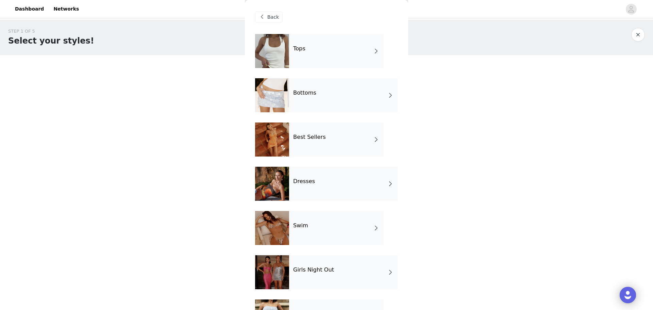
click at [329, 91] on div "Bottoms" at bounding box center [343, 95] width 109 height 34
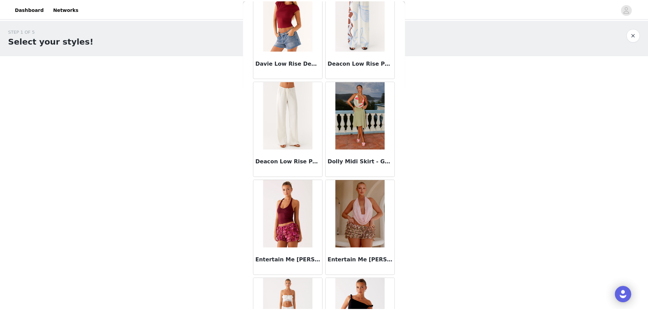
scroll to position [408, 0]
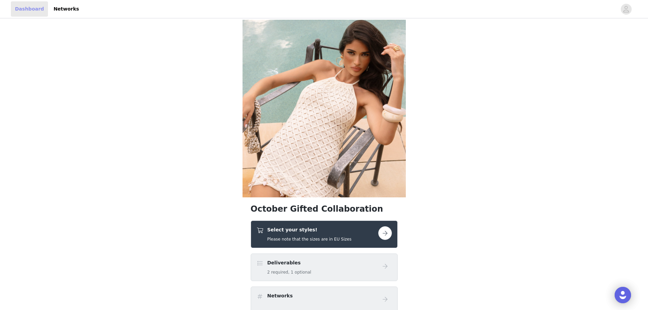
click at [33, 7] on link "Dashboard" at bounding box center [29, 8] width 37 height 15
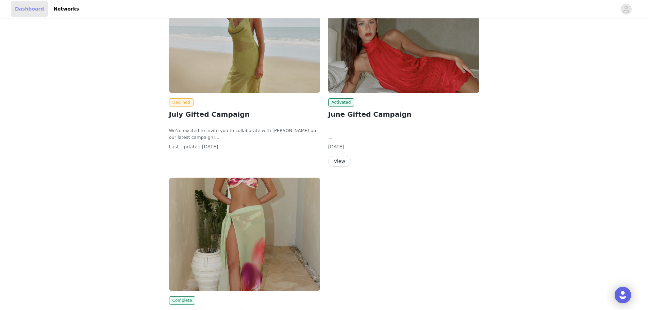
scroll to position [374, 0]
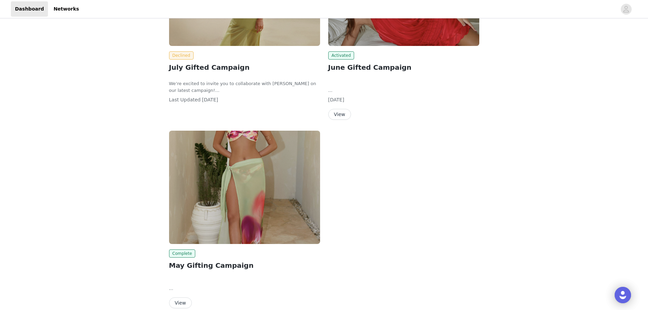
click at [262, 194] on img at bounding box center [244, 187] width 151 height 113
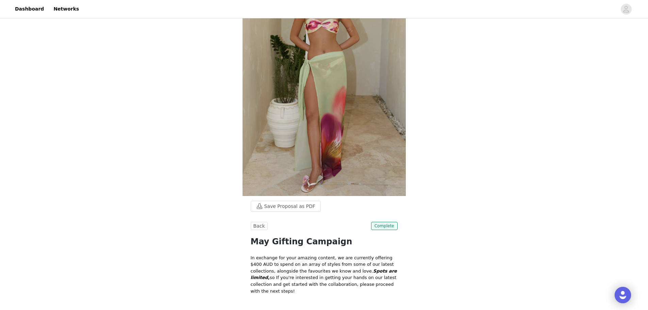
scroll to position [136, 0]
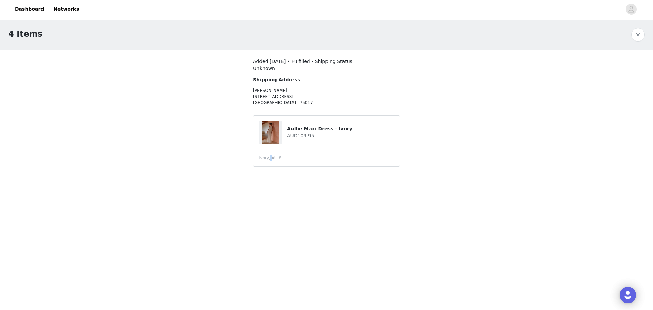
drag, startPoint x: 269, startPoint y: 159, endPoint x: 277, endPoint y: 162, distance: 8.4
click at [269, 159] on span "Ivory, AU 8" at bounding box center [270, 158] width 22 height 6
drag, startPoint x: 348, startPoint y: 174, endPoint x: 335, endPoint y: 175, distance: 12.9
click at [348, 175] on section "Added [DATE] • Fulfilled - Shipping Status Unknown Shipping Address [PERSON_NAM…" at bounding box center [326, 116] width 163 height 132
drag, startPoint x: 296, startPoint y: 185, endPoint x: 476, endPoint y: 261, distance: 195.1
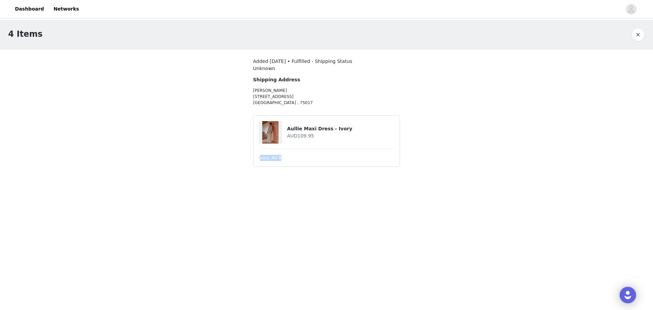
click at [442, 249] on body "Dashboard Networks 4 Items Added [DATE] • Fulfilled - Shipping Status Unknown S…" at bounding box center [326, 155] width 653 height 310
click at [476, 261] on body "Dashboard Networks 4 Items Added [DATE] • Fulfilled - Shipping Status Unknown S…" at bounding box center [326, 155] width 653 height 310
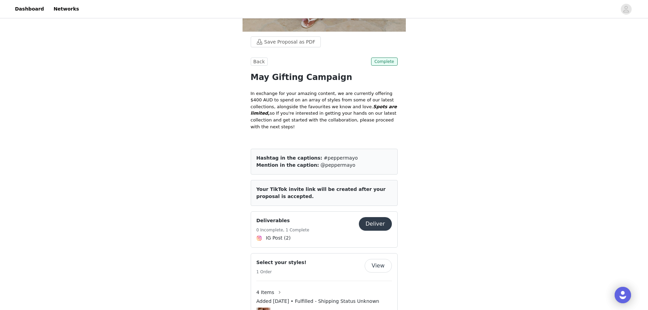
scroll to position [220, 0]
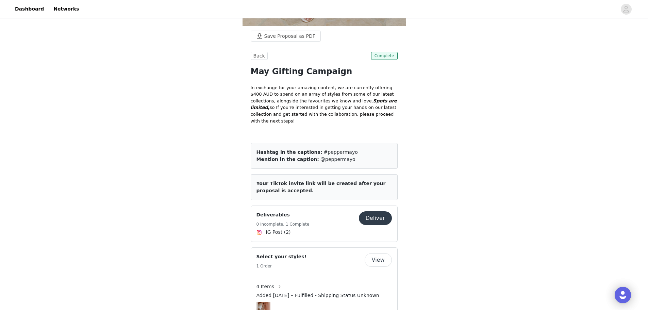
click at [381, 253] on button "View" at bounding box center [378, 260] width 27 height 14
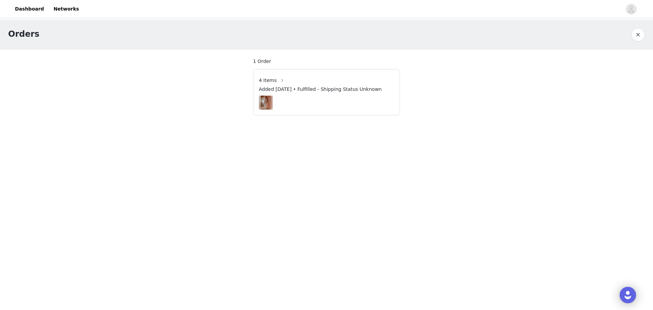
click at [270, 83] on span "4 Items" at bounding box center [268, 80] width 18 height 7
click at [277, 78] on button "button" at bounding box center [282, 80] width 11 height 11
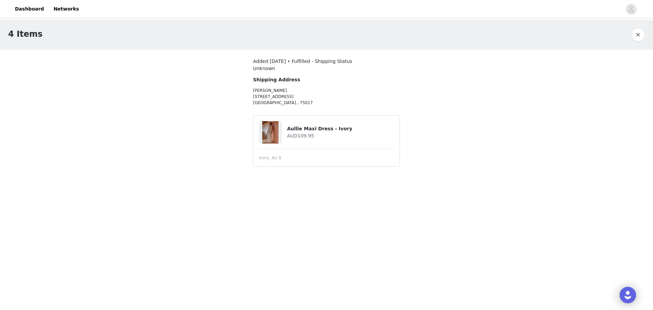
click at [635, 33] on button "button" at bounding box center [638, 35] width 14 height 14
click at [22, 7] on link "Dashboard" at bounding box center [29, 8] width 37 height 15
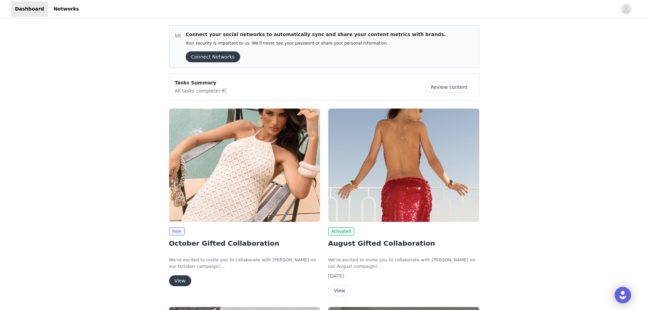
click at [272, 204] on img at bounding box center [244, 165] width 151 height 113
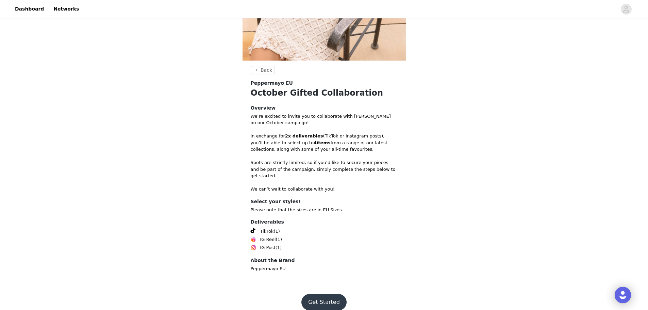
scroll to position [138, 0]
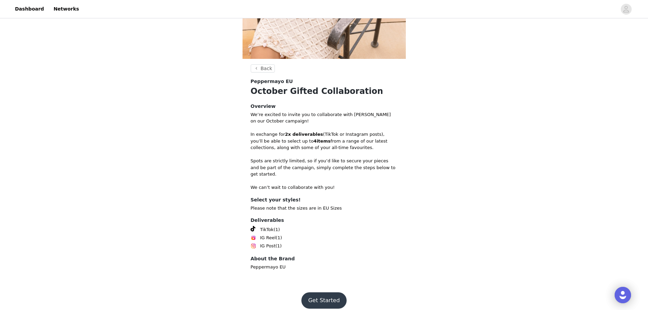
click at [323, 296] on button "Get Started" at bounding box center [323, 300] width 45 height 16
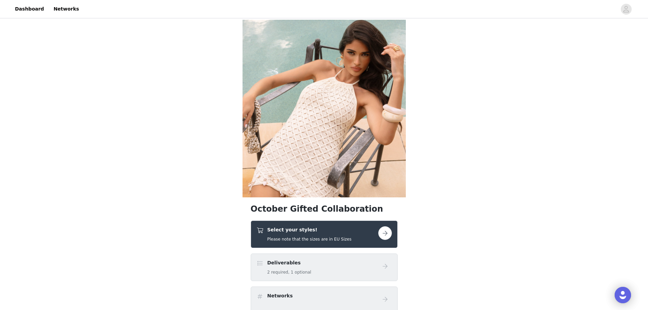
click at [317, 233] on h4 "Select your styles!" at bounding box center [309, 229] width 84 height 7
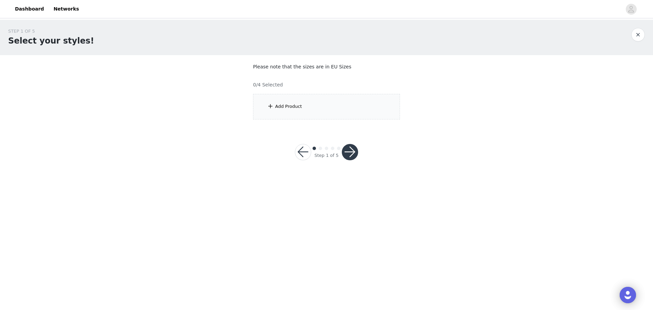
click at [327, 102] on div "Add Product" at bounding box center [326, 107] width 147 height 26
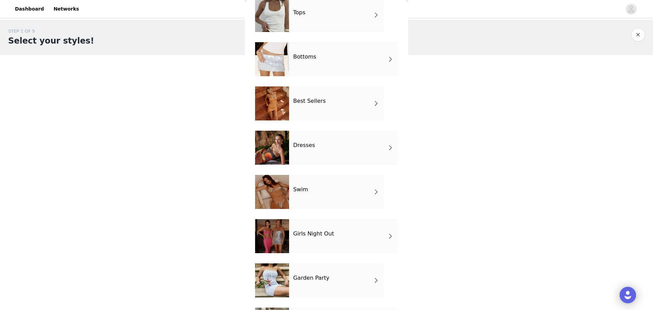
scroll to position [78, 0]
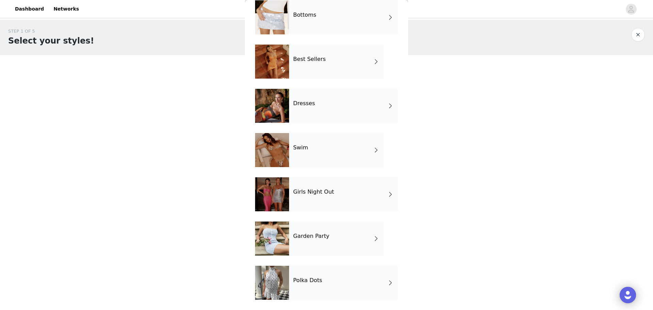
click at [335, 245] on div "Garden Party" at bounding box center [336, 238] width 95 height 34
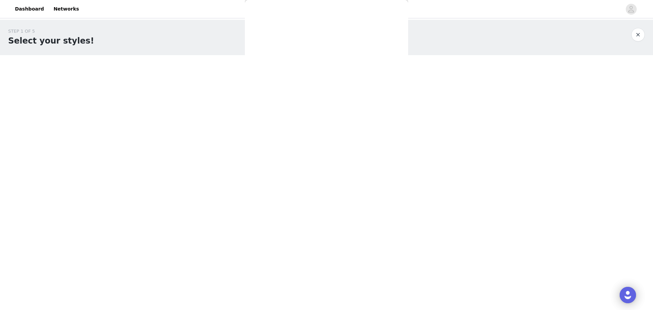
scroll to position [0, 0]
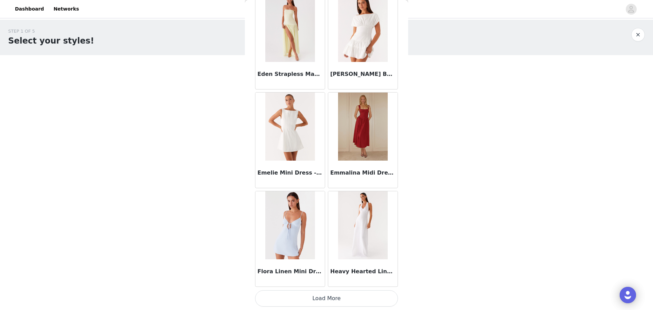
click at [362, 297] on button "Load More" at bounding box center [326, 298] width 143 height 16
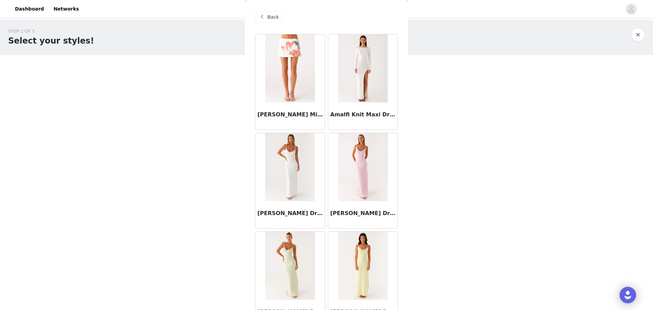
click at [265, 14] on span at bounding box center [262, 17] width 8 height 8
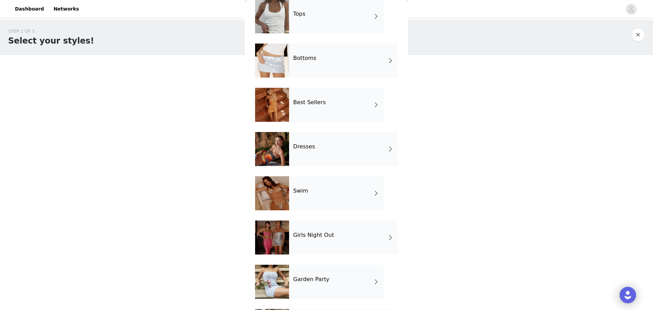
scroll to position [78, 0]
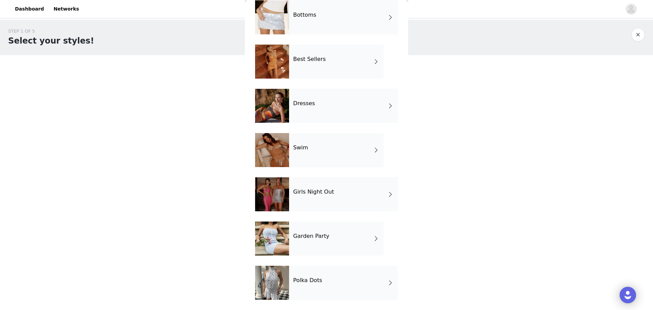
click at [337, 282] on div "Polka Dots" at bounding box center [343, 283] width 109 height 34
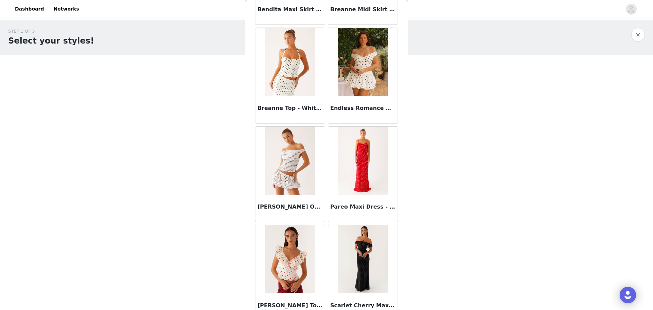
scroll to position [0, 0]
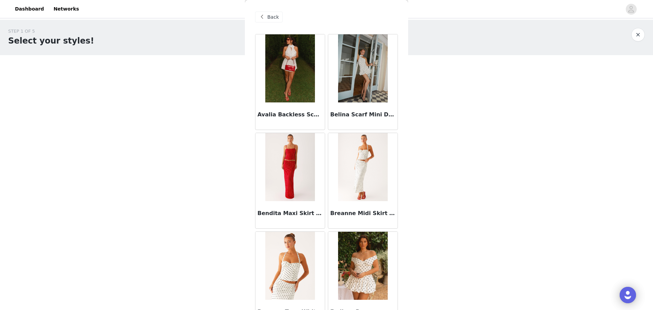
click at [263, 18] on span at bounding box center [262, 17] width 8 height 8
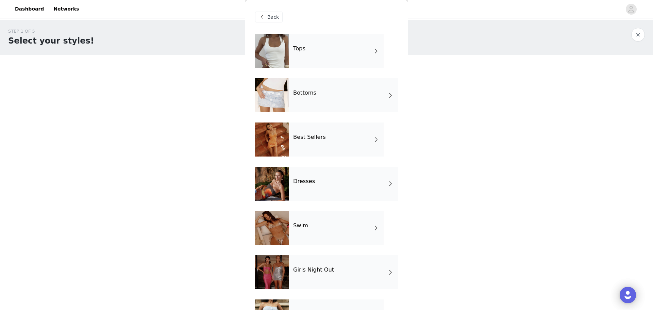
click at [327, 269] on h4 "Girls Night Out" at bounding box center [313, 270] width 41 height 6
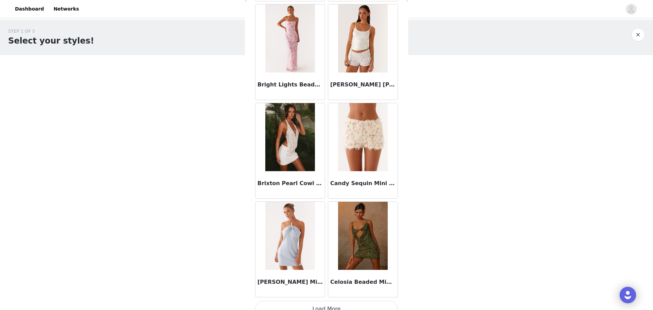
scroll to position [731, 0]
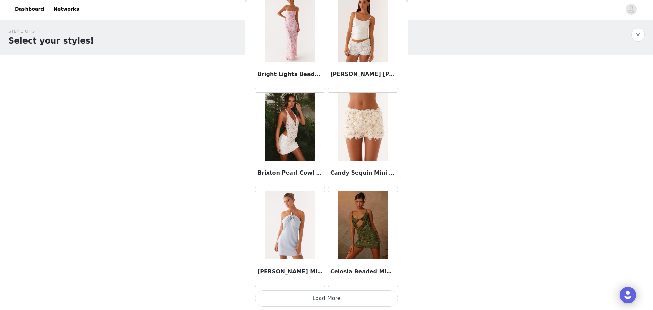
click at [336, 300] on button "Load More" at bounding box center [326, 298] width 143 height 16
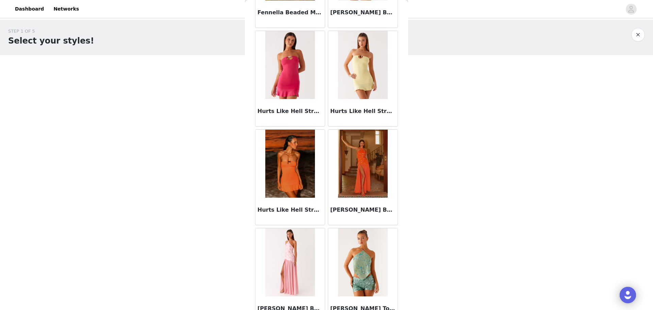
scroll to position [1718, 0]
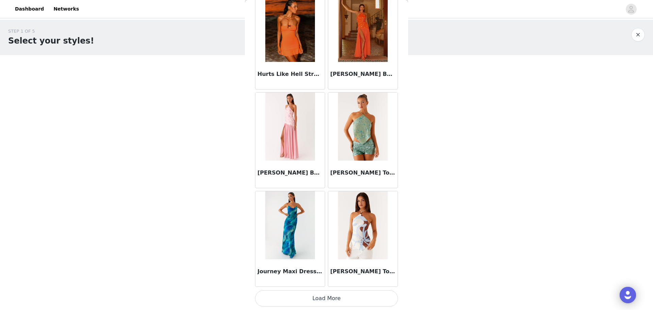
click at [377, 292] on button "Load More" at bounding box center [326, 298] width 143 height 16
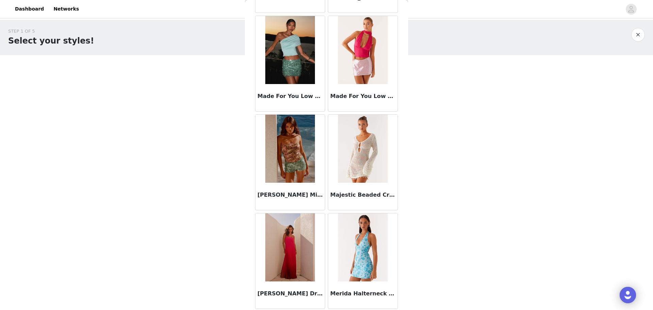
scroll to position [2705, 0]
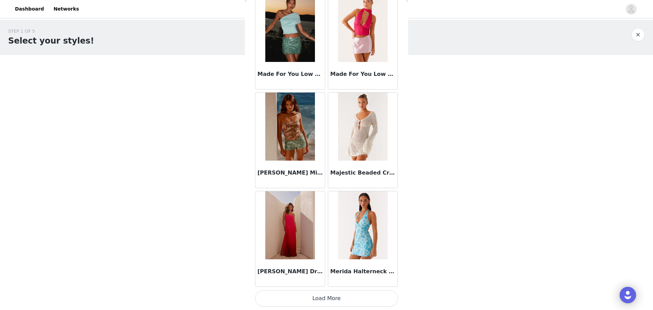
click at [372, 293] on button "Load More" at bounding box center [326, 298] width 143 height 16
click at [642, 38] on button "button" at bounding box center [638, 35] width 14 height 14
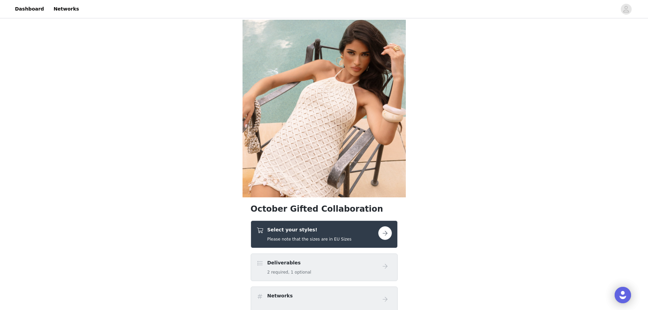
drag, startPoint x: 324, startPoint y: 251, endPoint x: 322, endPoint y: 244, distance: 7.9
click at [322, 239] on h5 "Please note that the sizes are in EU Sizes" at bounding box center [309, 239] width 84 height 6
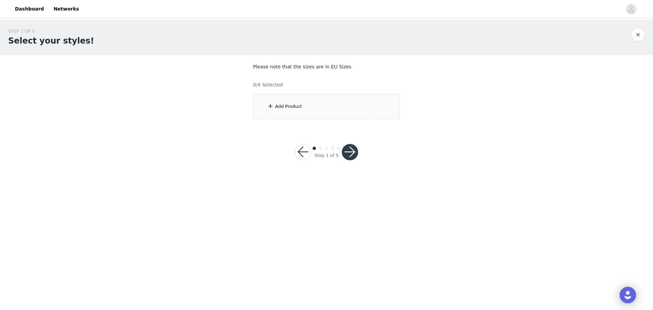
click at [305, 110] on div "Add Product" at bounding box center [326, 107] width 147 height 26
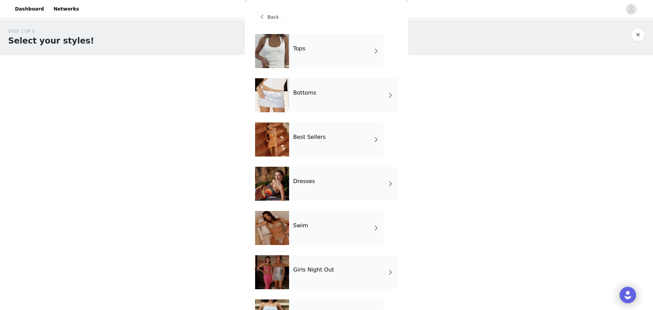
click at [302, 43] on div "Tops" at bounding box center [336, 51] width 95 height 34
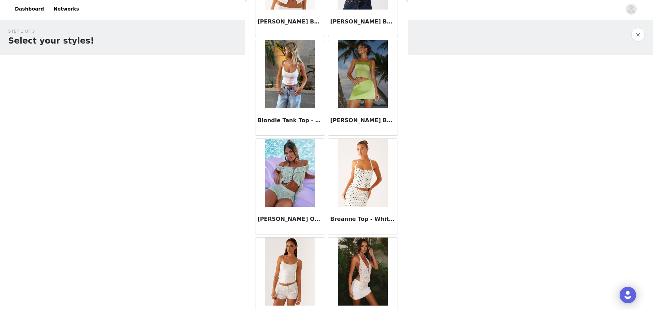
scroll to position [731, 0]
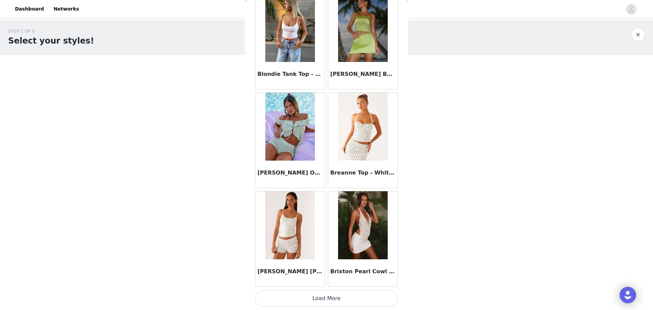
click at [375, 297] on button "Load More" at bounding box center [326, 298] width 143 height 16
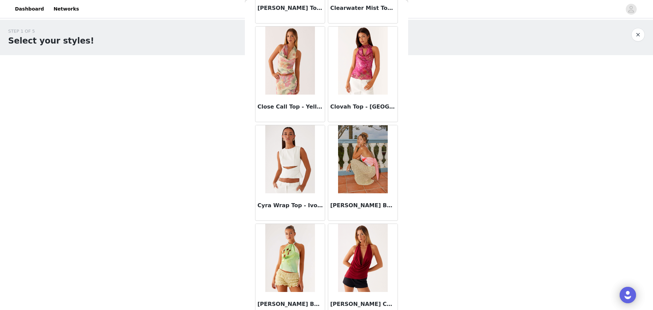
scroll to position [1718, 0]
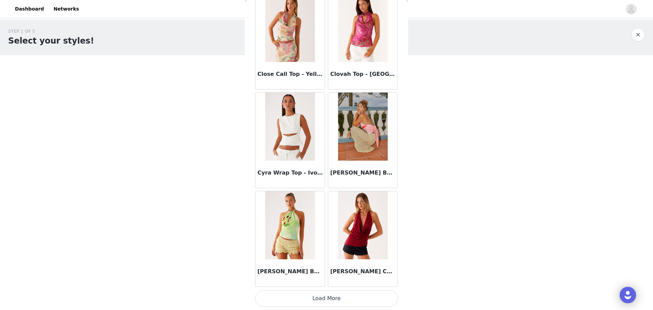
click at [350, 306] on button "Load More" at bounding box center [326, 298] width 143 height 16
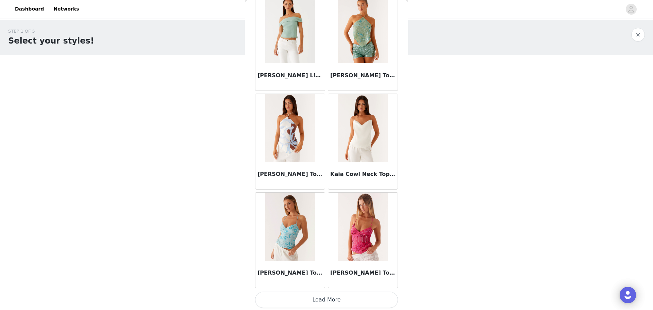
scroll to position [2705, 0]
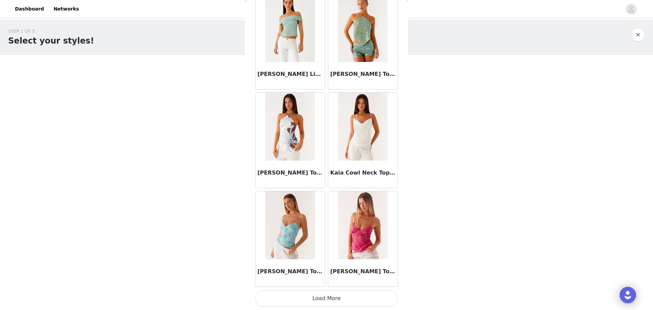
click at [324, 297] on button "Load More" at bounding box center [326, 298] width 143 height 16
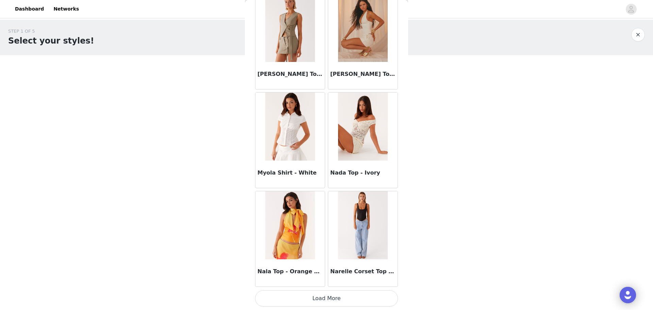
click at [322, 296] on button "Load More" at bounding box center [326, 298] width 143 height 16
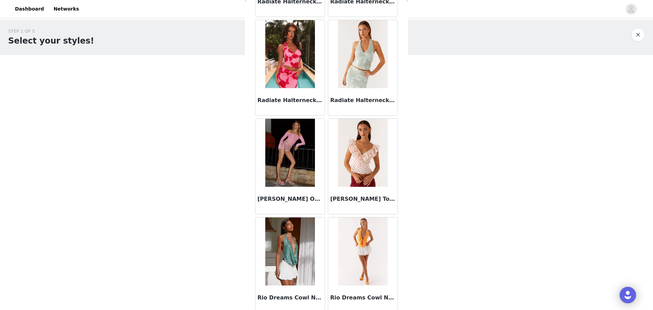
scroll to position [4678, 0]
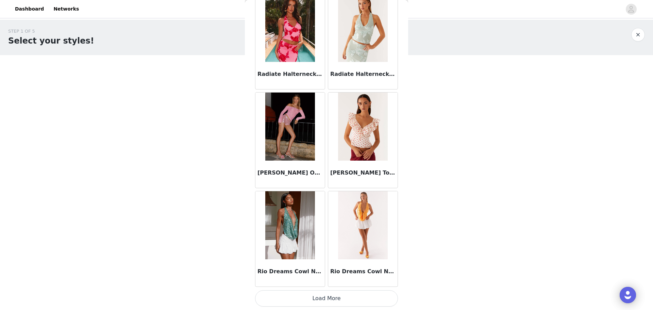
click at [325, 297] on button "Load More" at bounding box center [326, 298] width 143 height 16
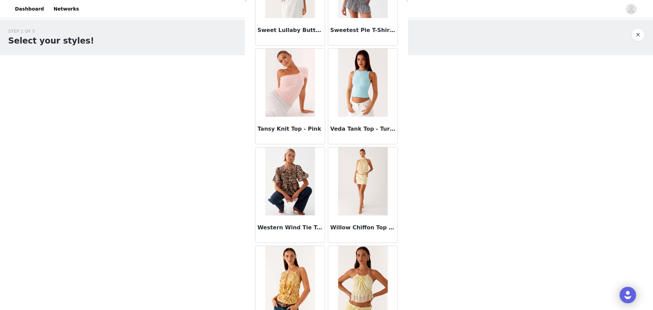
scroll to position [5665, 0]
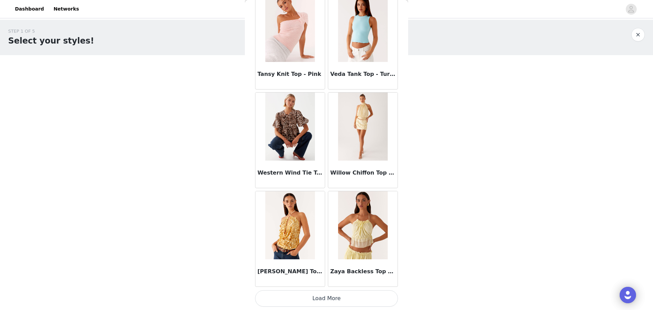
click at [326, 299] on button "Load More" at bounding box center [326, 298] width 143 height 16
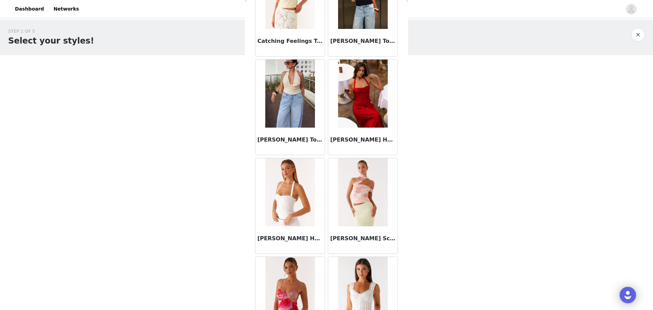
scroll to position [0, 0]
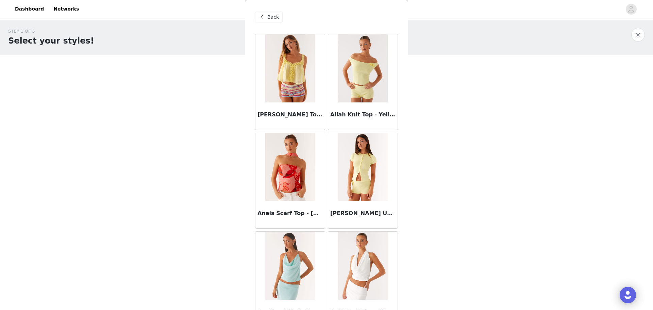
click at [268, 13] on div "Back" at bounding box center [269, 17] width 28 height 11
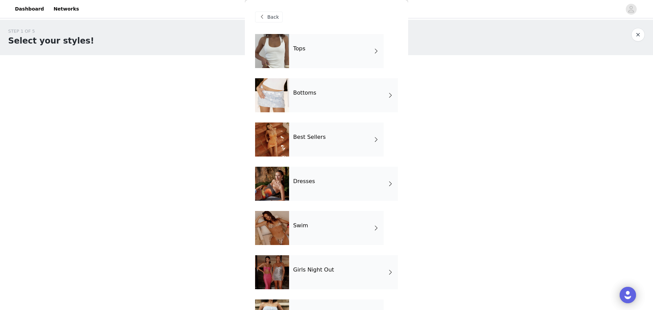
click at [318, 90] on div "Bottoms" at bounding box center [343, 95] width 109 height 34
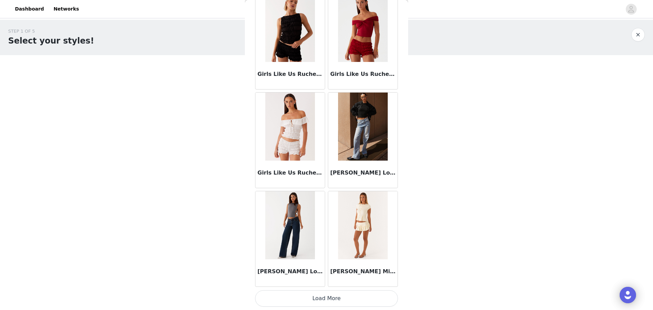
click at [299, 196] on img at bounding box center [289, 225] width 49 height 68
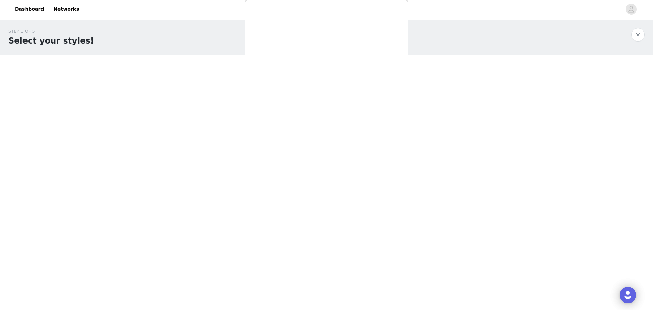
scroll to position [51, 0]
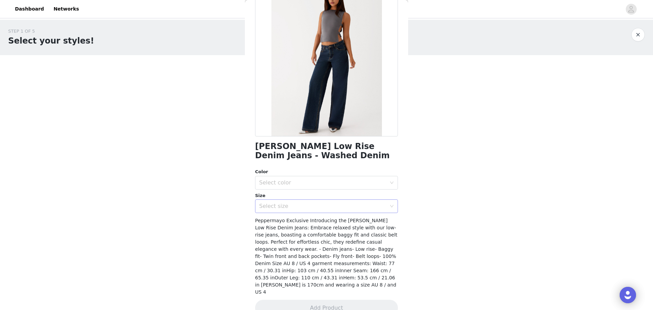
click at [323, 206] on div "Select size" at bounding box center [322, 206] width 127 height 7
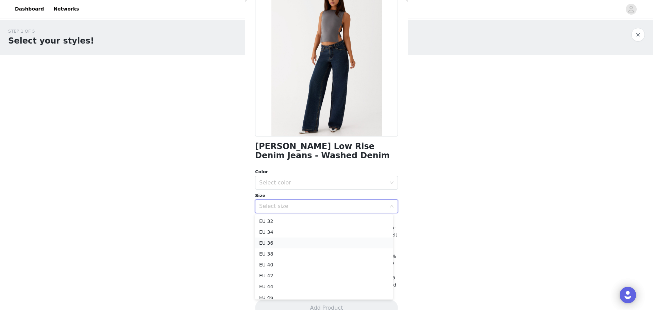
click at [323, 239] on li "EU 36" at bounding box center [324, 242] width 138 height 11
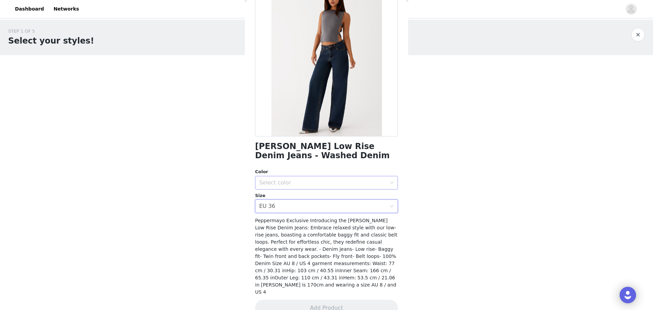
click at [297, 182] on div "Select color" at bounding box center [322, 182] width 127 height 7
click at [298, 197] on li "Washed Denim" at bounding box center [324, 197] width 138 height 11
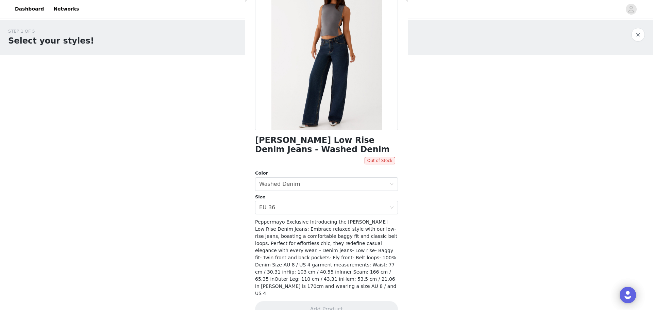
scroll to position [58, 0]
click at [282, 208] on div "Select size EU 36" at bounding box center [324, 206] width 130 height 13
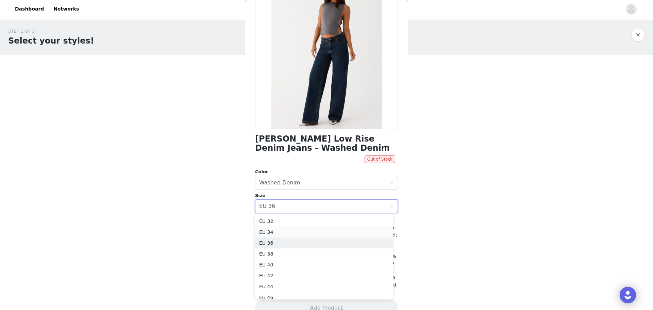
click at [282, 233] on li "EU 34" at bounding box center [324, 232] width 138 height 11
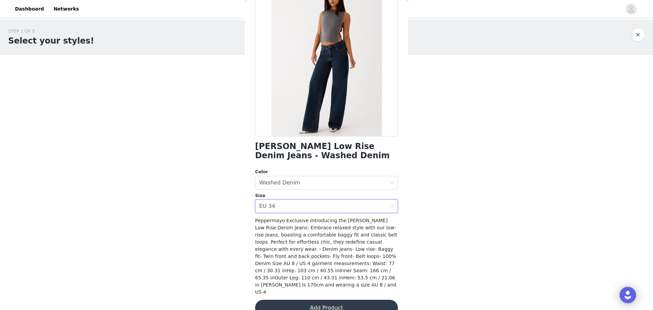
click at [318, 300] on button "Add Product" at bounding box center [326, 308] width 143 height 16
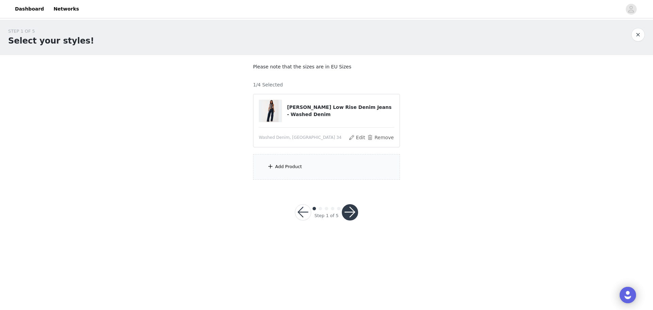
click at [300, 168] on div "Add Product" at bounding box center [326, 167] width 147 height 26
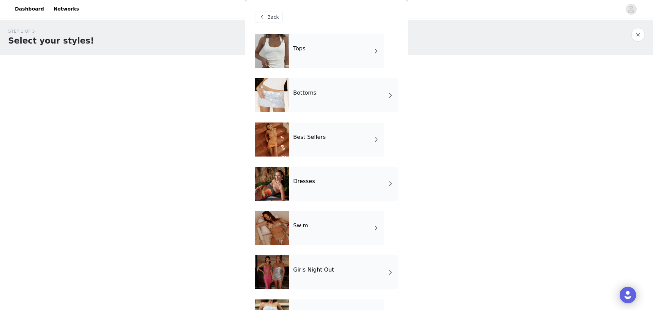
click at [330, 95] on div "Bottoms" at bounding box center [343, 95] width 109 height 34
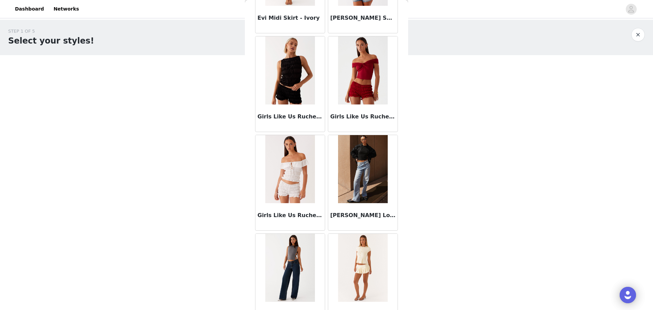
scroll to position [731, 0]
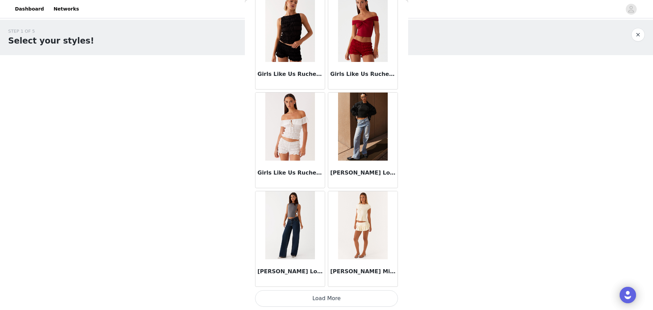
click at [329, 301] on button "Load More" at bounding box center [326, 298] width 143 height 16
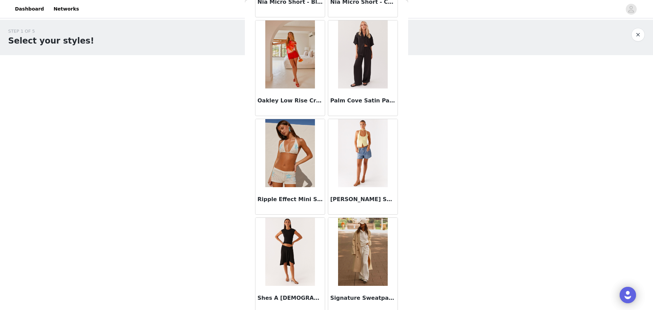
scroll to position [1650, 0]
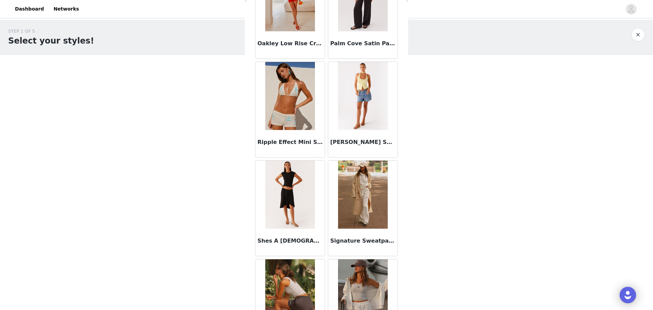
click at [357, 187] on img at bounding box center [362, 195] width 49 height 68
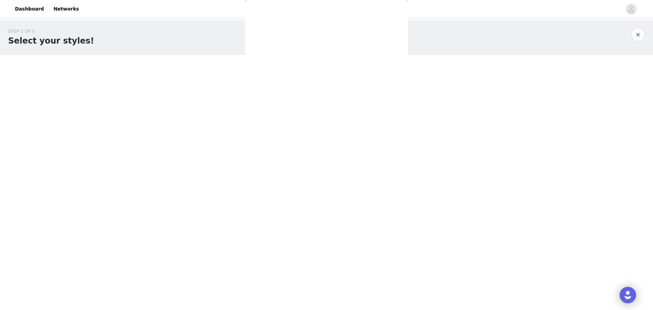
scroll to position [49, 0]
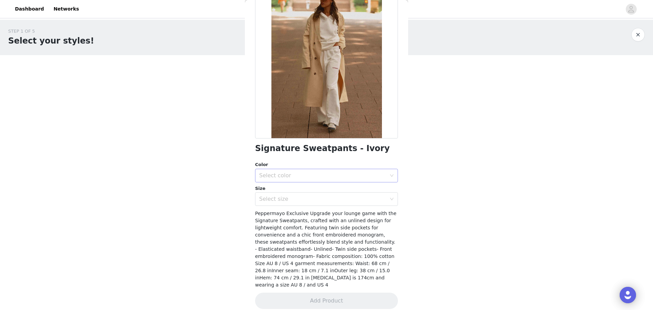
click at [307, 177] on div "Select color" at bounding box center [322, 175] width 127 height 7
click at [305, 194] on li "Ivory" at bounding box center [324, 190] width 138 height 11
click at [318, 196] on div "Select size" at bounding box center [322, 199] width 127 height 7
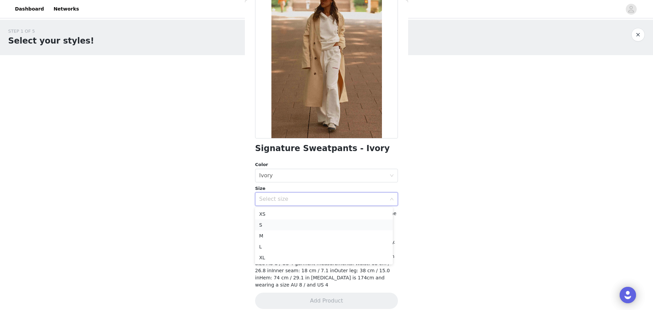
click at [313, 227] on li "S" at bounding box center [324, 224] width 138 height 11
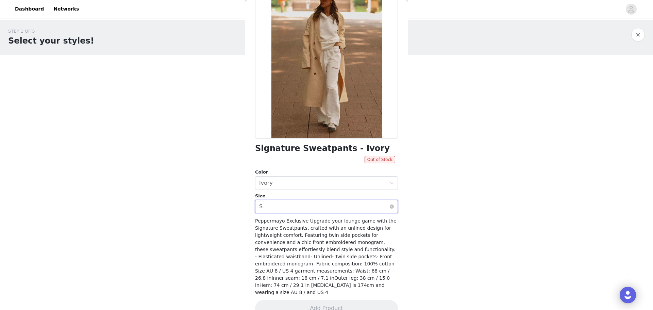
click at [326, 209] on div "Select size S" at bounding box center [324, 206] width 130 height 13
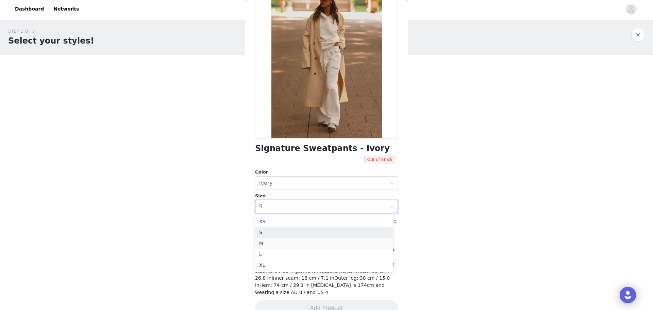
click at [316, 240] on li "M" at bounding box center [324, 243] width 138 height 11
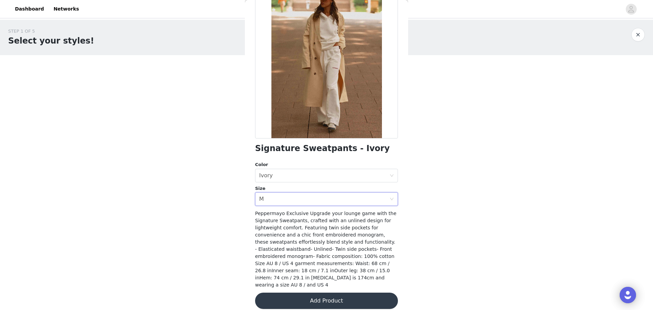
click at [326, 296] on button "Add Product" at bounding box center [326, 301] width 143 height 16
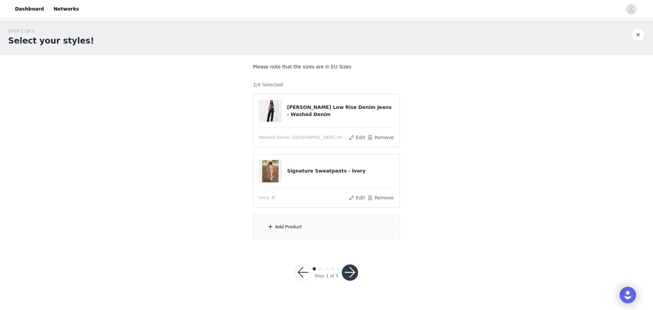
click at [292, 232] on div "Add Product" at bounding box center [326, 227] width 147 height 26
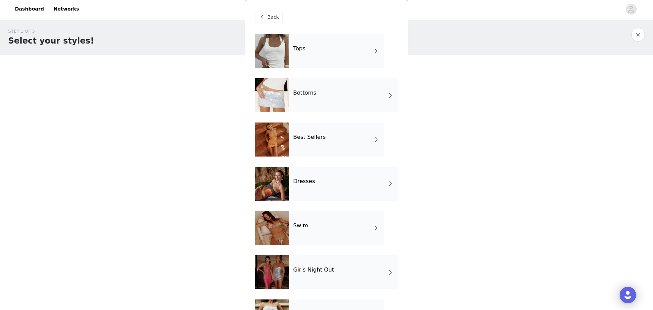
click at [323, 96] on div "Bottoms" at bounding box center [343, 95] width 109 height 34
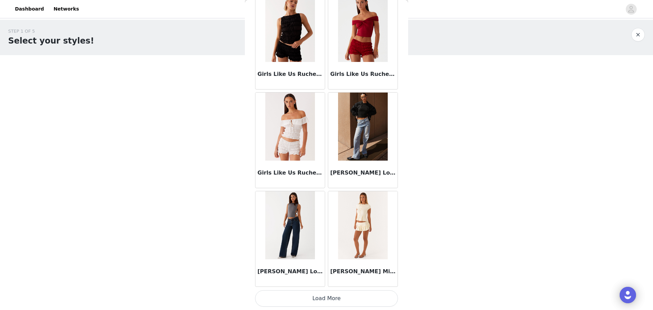
click at [327, 297] on button "Load More" at bounding box center [326, 298] width 143 height 16
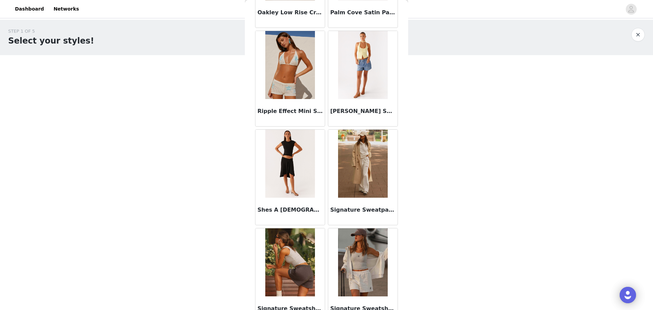
scroll to position [1718, 0]
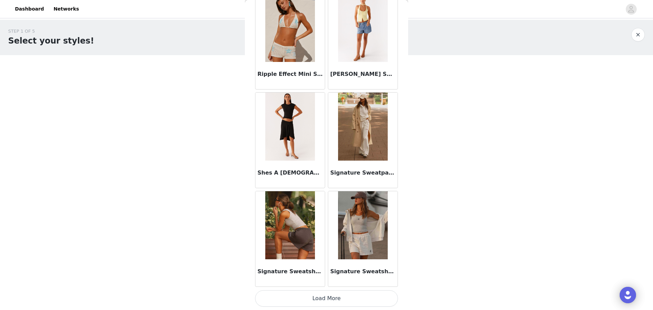
click at [354, 244] on img at bounding box center [362, 225] width 49 height 68
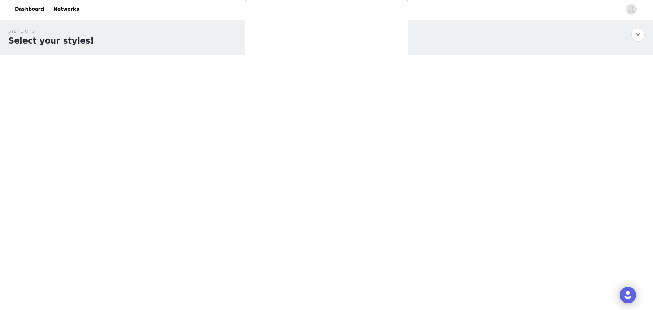
scroll to position [0, 0]
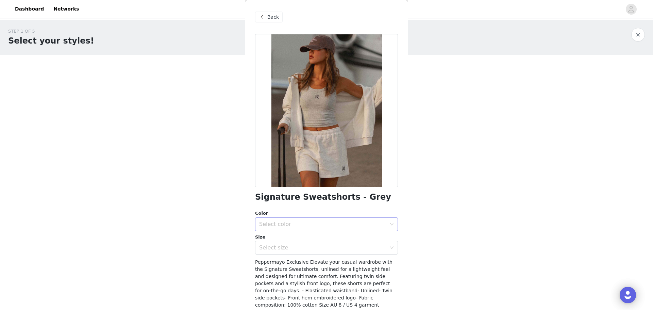
click at [321, 225] on div "Select color" at bounding box center [322, 224] width 127 height 7
drag, startPoint x: 316, startPoint y: 239, endPoint x: 321, endPoint y: 243, distance: 6.5
click at [316, 239] on li "Grey" at bounding box center [324, 239] width 138 height 11
click at [330, 249] on div "Select size" at bounding box center [322, 247] width 127 height 7
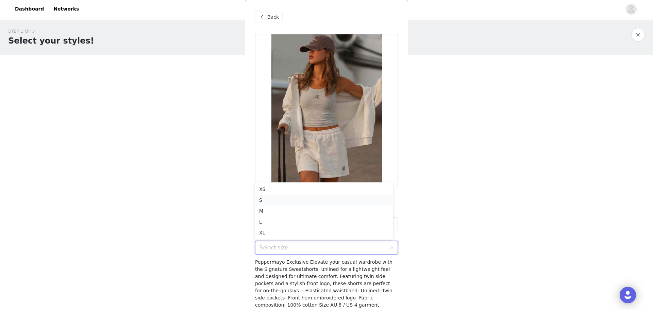
click at [300, 200] on li "S" at bounding box center [324, 200] width 138 height 11
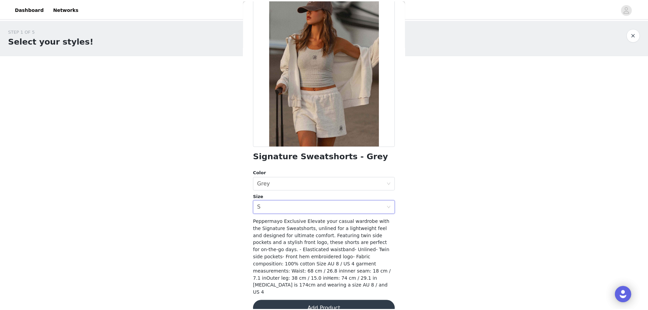
scroll to position [42, 0]
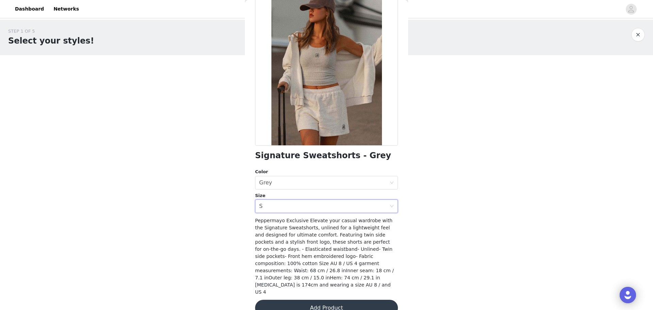
click at [318, 300] on button "Add Product" at bounding box center [326, 308] width 143 height 16
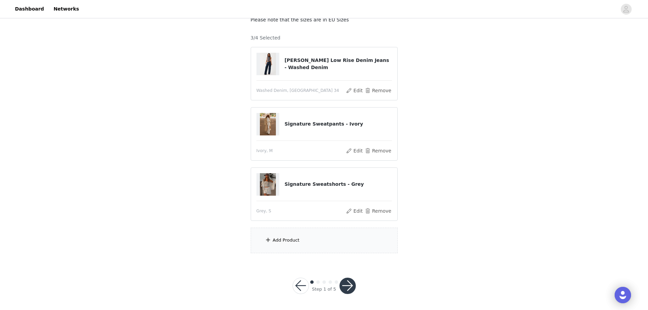
scroll to position [47, 0]
click at [281, 244] on div "Add Product" at bounding box center [324, 240] width 147 height 26
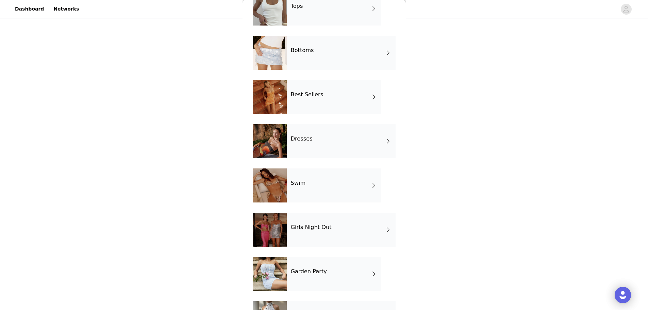
scroll to position [78, 0]
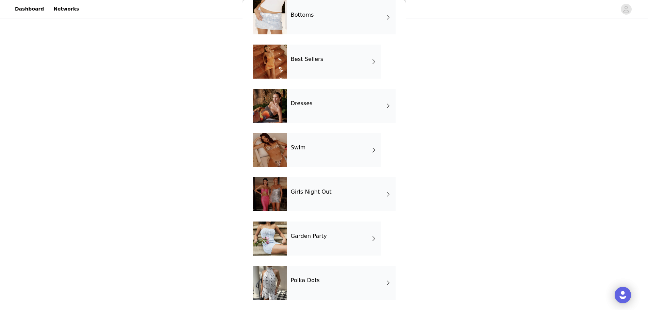
click at [302, 2] on div "Bottoms" at bounding box center [341, 17] width 109 height 34
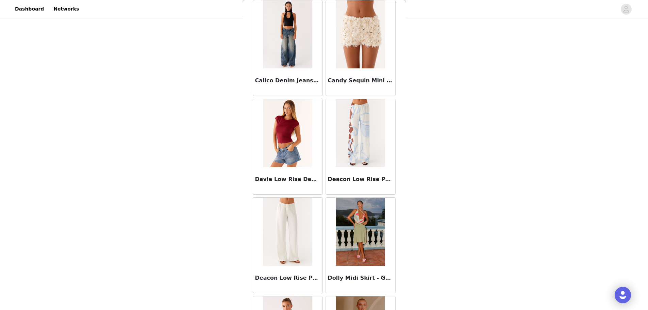
scroll to position [731, 0]
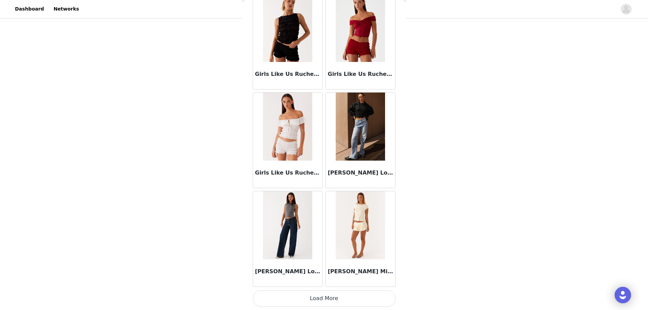
click at [346, 302] on button "Load More" at bounding box center [324, 298] width 143 height 16
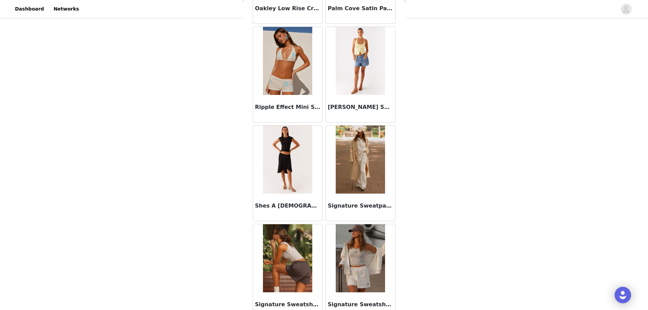
scroll to position [1718, 0]
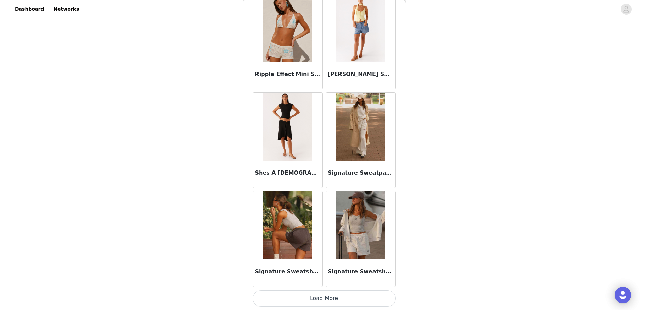
click at [283, 243] on img at bounding box center [287, 225] width 49 height 68
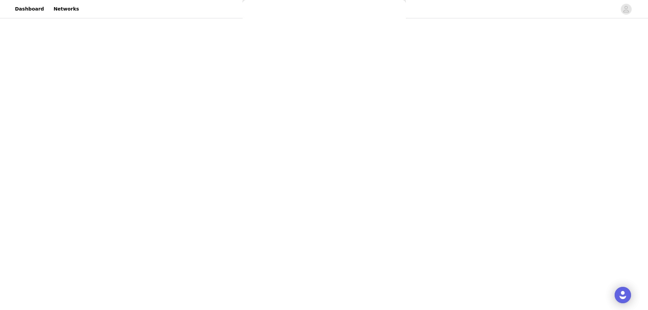
scroll to position [42, 0]
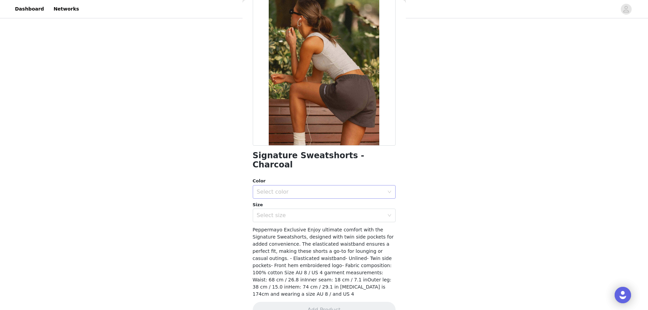
click at [278, 188] on div "Select color" at bounding box center [320, 191] width 127 height 7
click at [277, 194] on li "Charcoal" at bounding box center [322, 197] width 138 height 11
click at [282, 212] on div "Select size" at bounding box center [320, 215] width 127 height 7
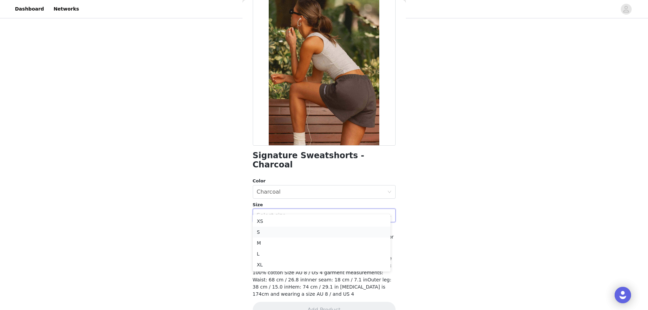
click at [272, 235] on li "S" at bounding box center [322, 232] width 138 height 11
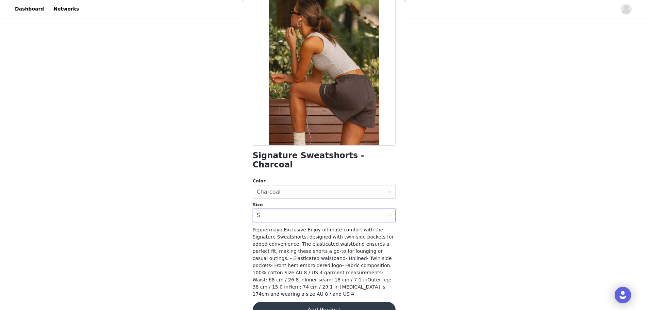
click at [327, 302] on button "Add Product" at bounding box center [324, 310] width 143 height 16
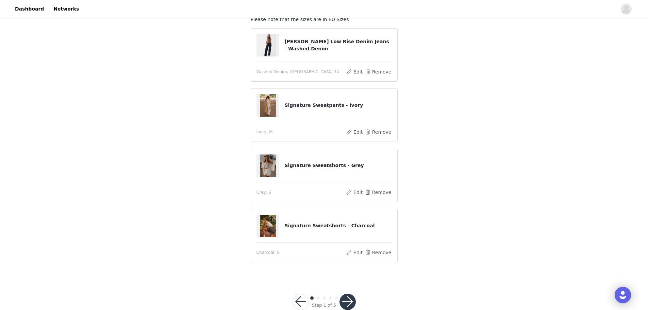
click at [350, 306] on button "button" at bounding box center [348, 302] width 16 height 16
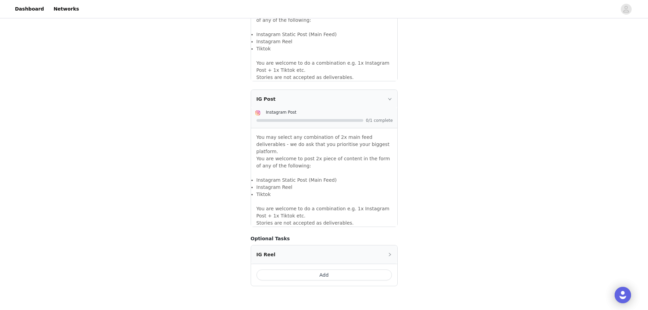
scroll to position [546, 0]
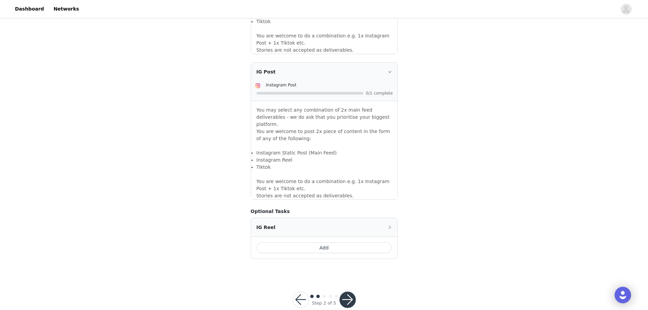
click at [347, 292] on button "button" at bounding box center [348, 300] width 16 height 16
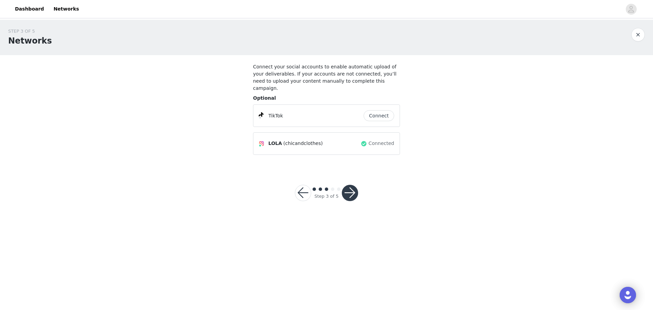
click at [384, 110] on button "Connect" at bounding box center [379, 115] width 31 height 11
click at [348, 185] on button "button" at bounding box center [350, 193] width 16 height 16
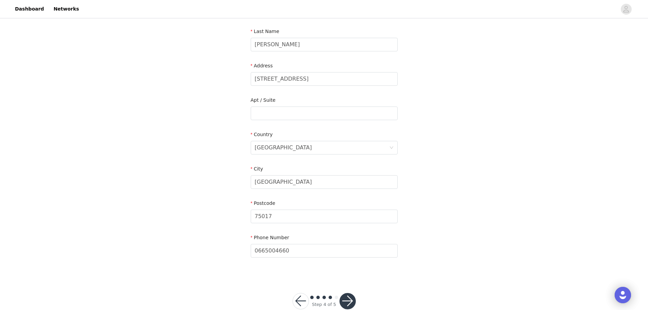
scroll to position [134, 0]
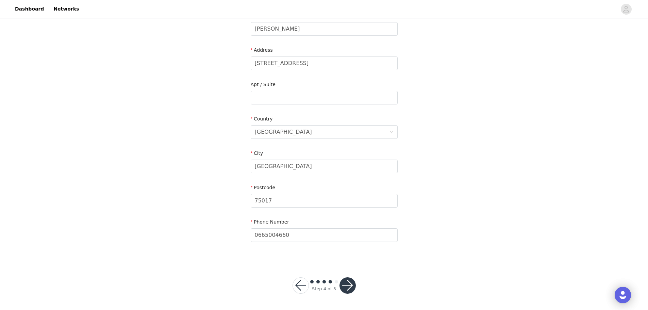
click at [352, 291] on button "button" at bounding box center [348, 285] width 16 height 16
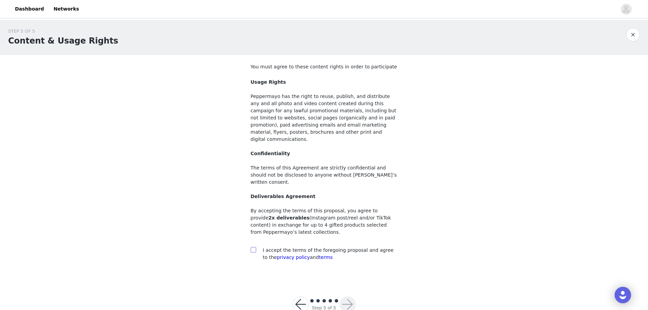
click at [253, 247] on input "checkbox" at bounding box center [253, 249] width 5 height 5
checkbox input "true"
click at [347, 296] on button "button" at bounding box center [348, 304] width 16 height 16
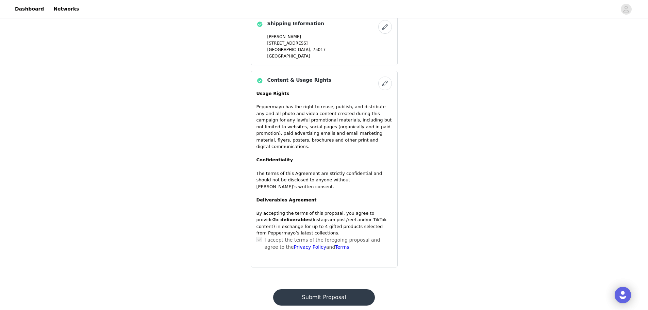
scroll to position [454, 0]
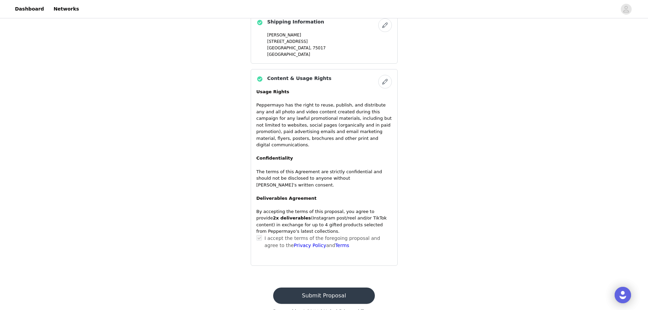
click at [316, 287] on button "Submit Proposal" at bounding box center [324, 295] width 102 height 16
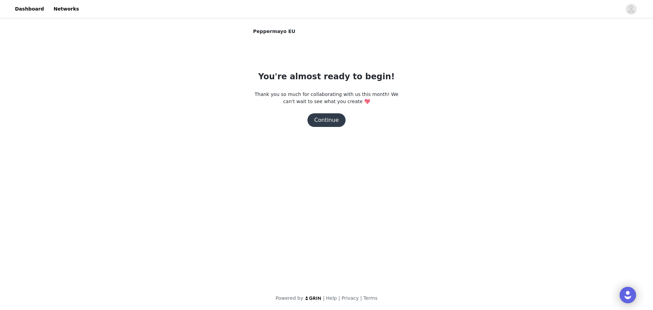
click at [327, 116] on button "Continue" at bounding box center [327, 120] width 38 height 14
